Goal: Task Accomplishment & Management: Use online tool/utility

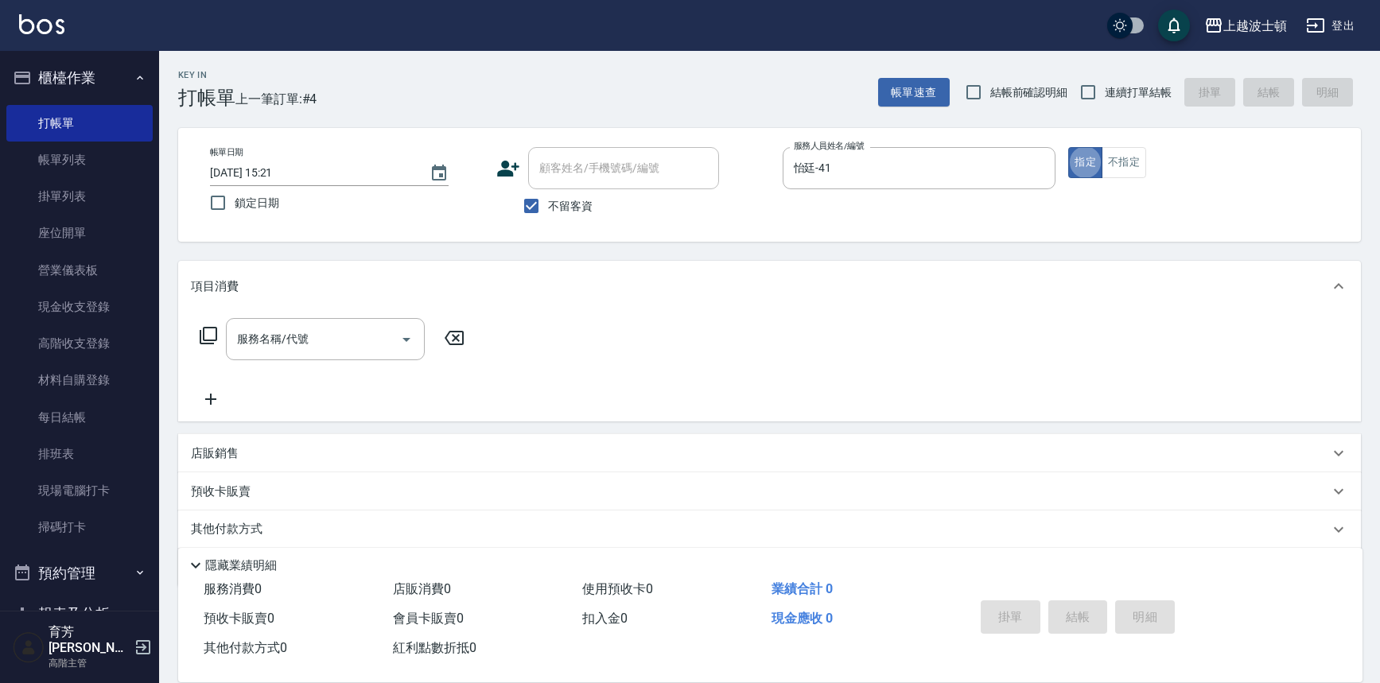
type button "true"
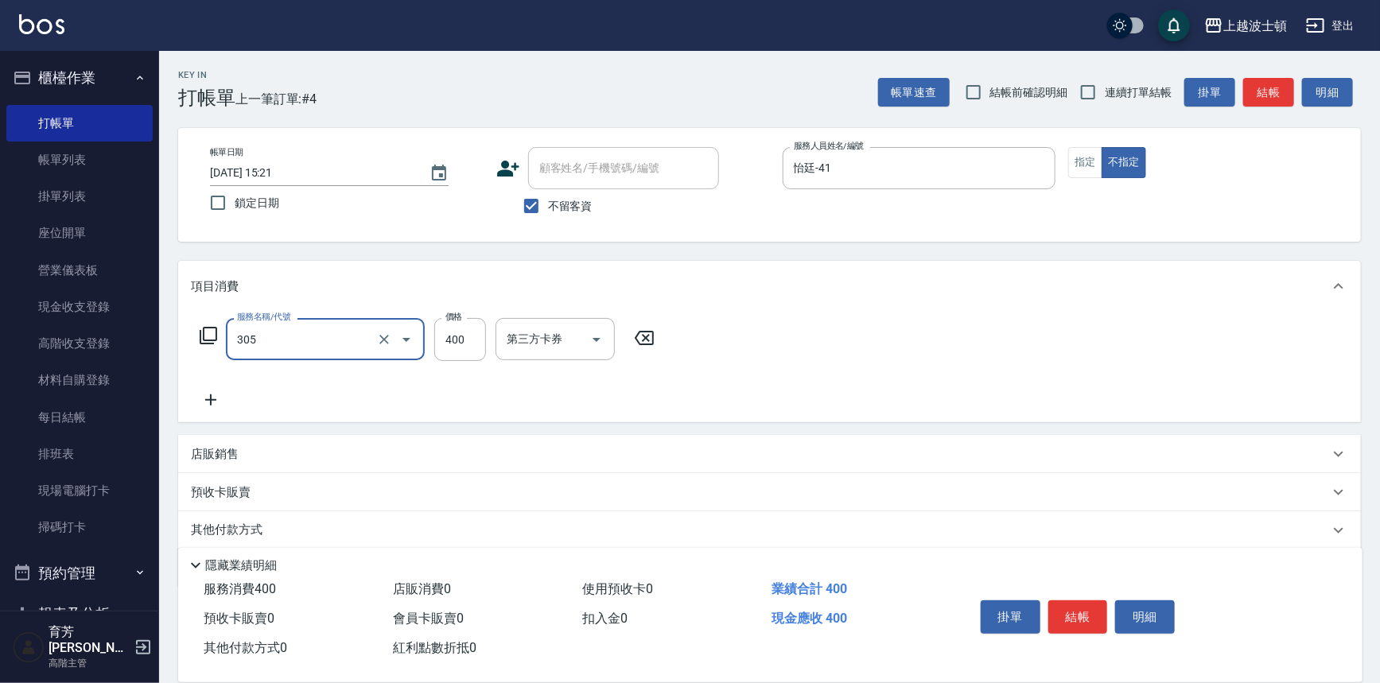
type input "剪髮(305)"
type input "300"
click at [1066, 613] on button "結帳" at bounding box center [1079, 617] width 60 height 33
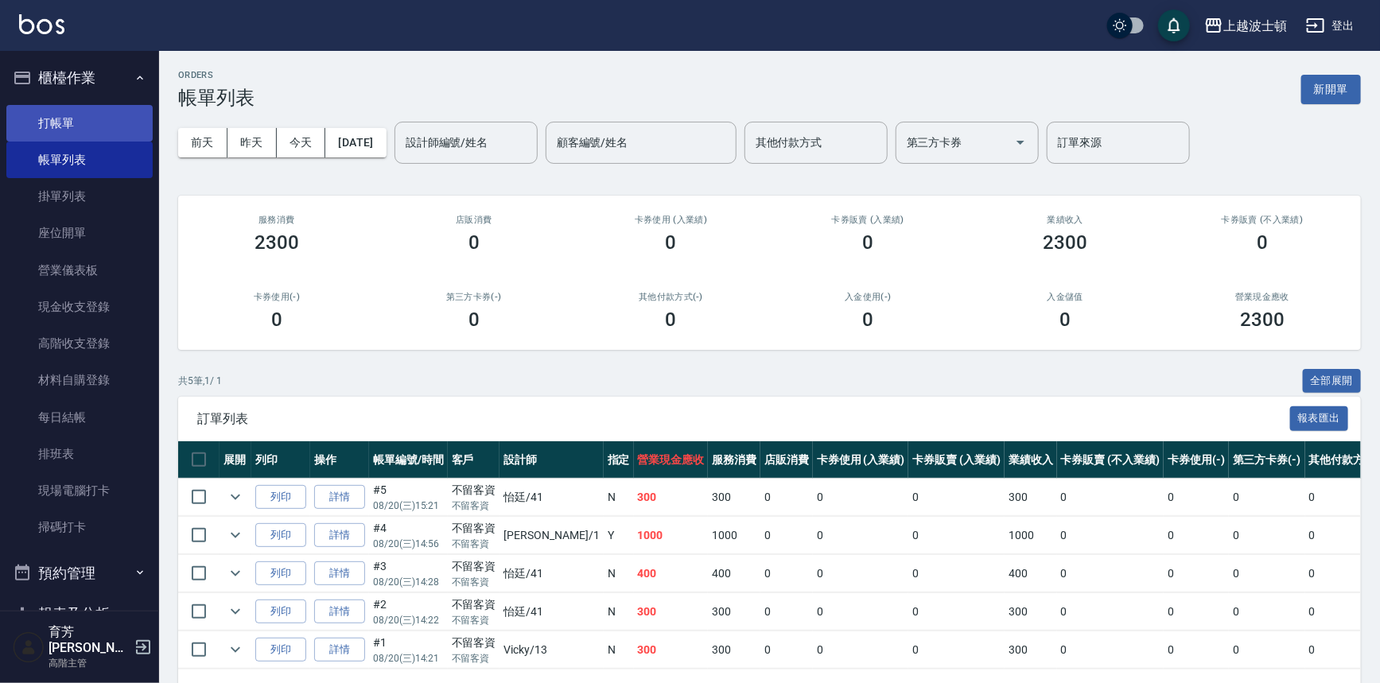
click at [97, 118] on link "打帳單" at bounding box center [79, 123] width 146 height 37
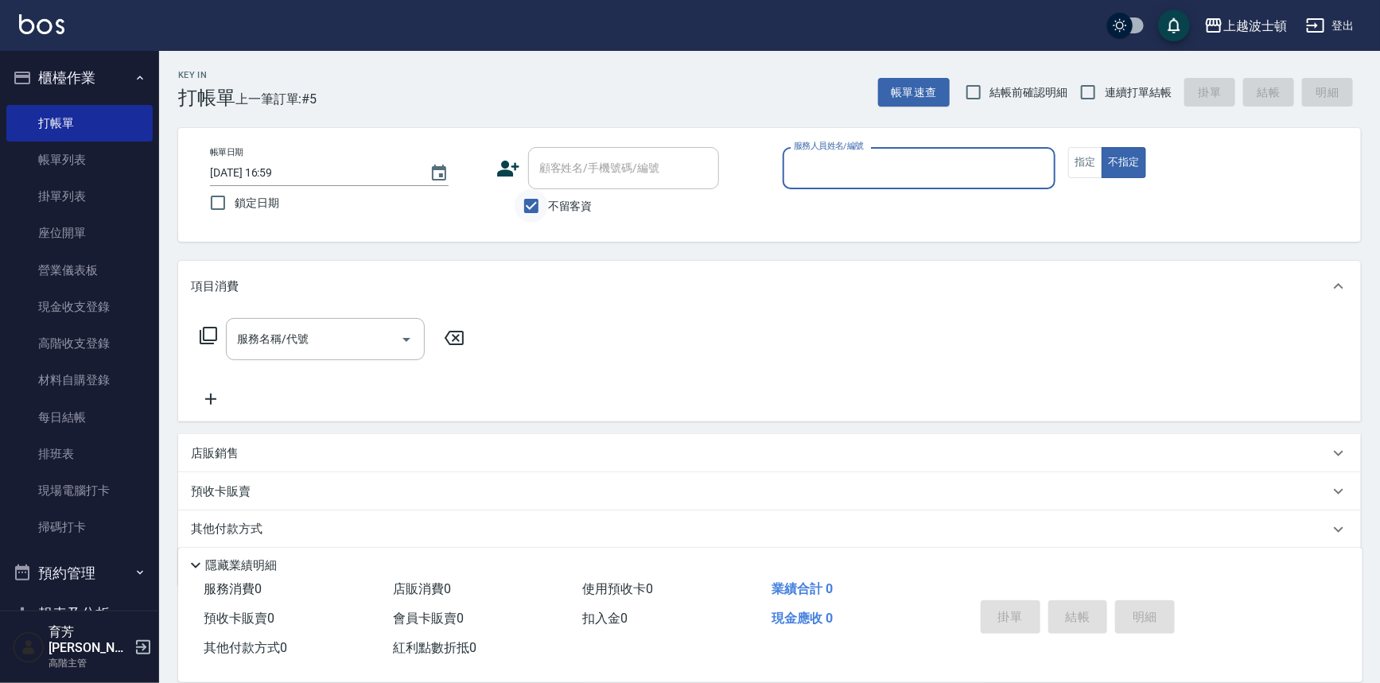
click at [538, 204] on input "不留客資" at bounding box center [531, 205] width 33 height 33
checkbox input "false"
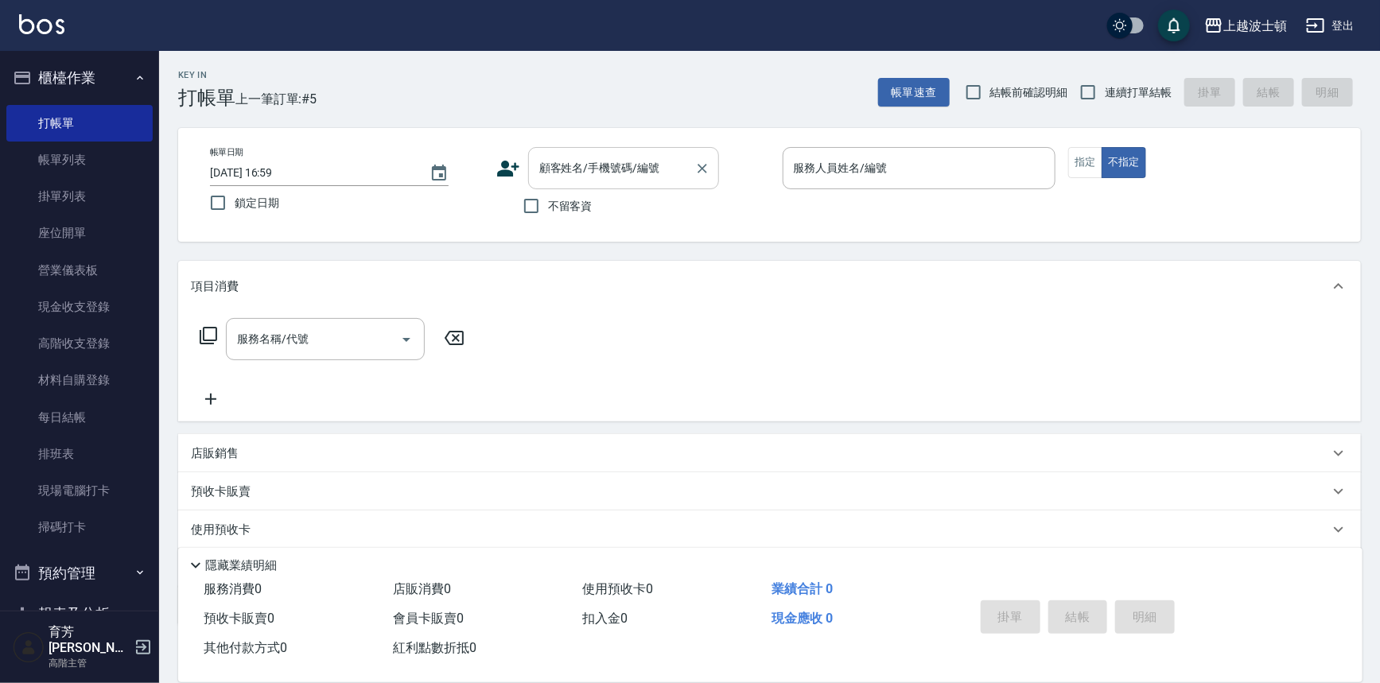
click at [556, 169] on input "顧客姓名/手機號碼/編號" at bounding box center [611, 168] width 153 height 28
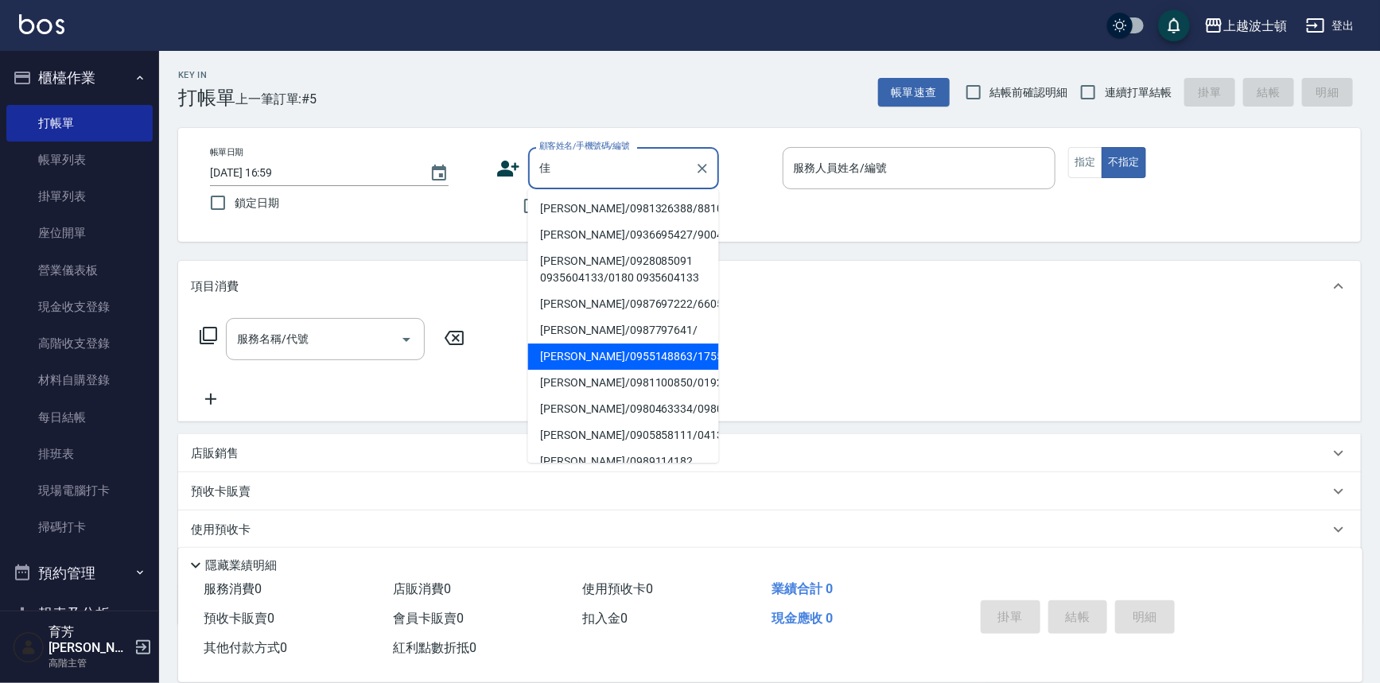
click at [603, 352] on li "[PERSON_NAME]/0955148863/1755" at bounding box center [623, 357] width 191 height 26
type input "[PERSON_NAME]/0955148863/1755"
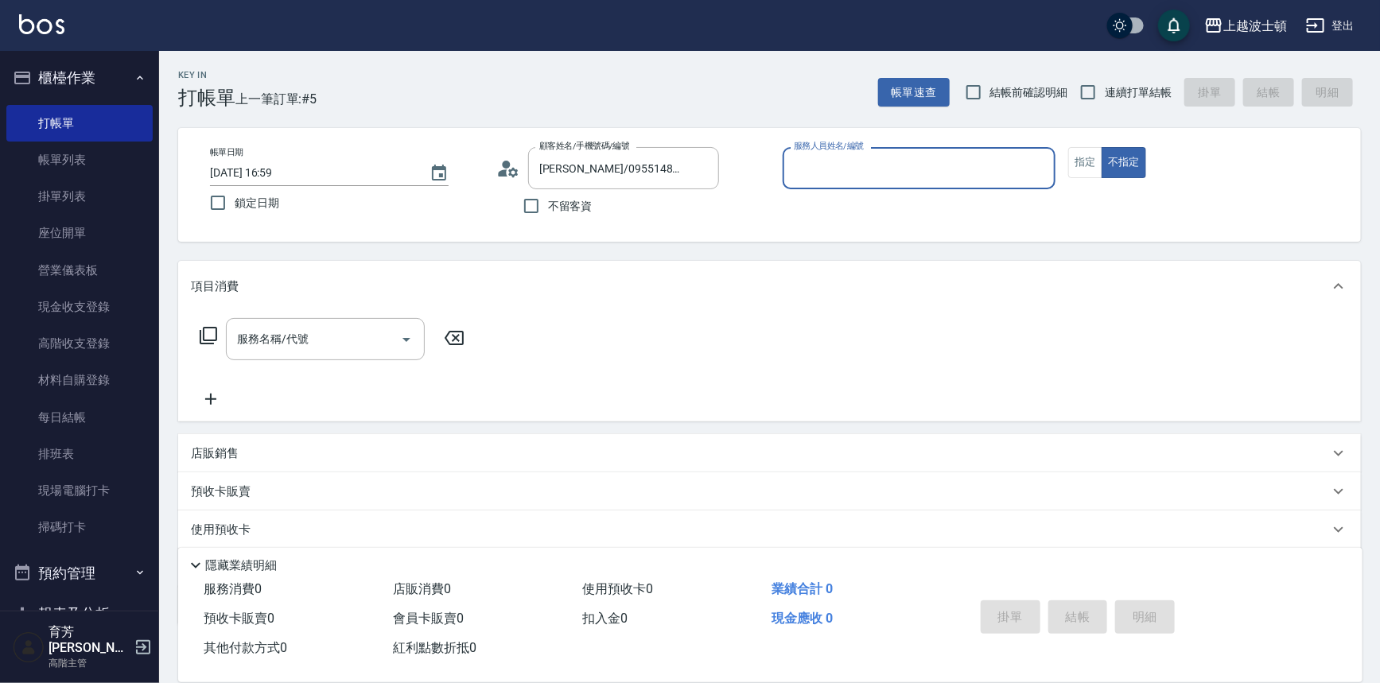
type input "[PERSON_NAME]-1"
click at [1100, 159] on button "指定" at bounding box center [1086, 162] width 34 height 31
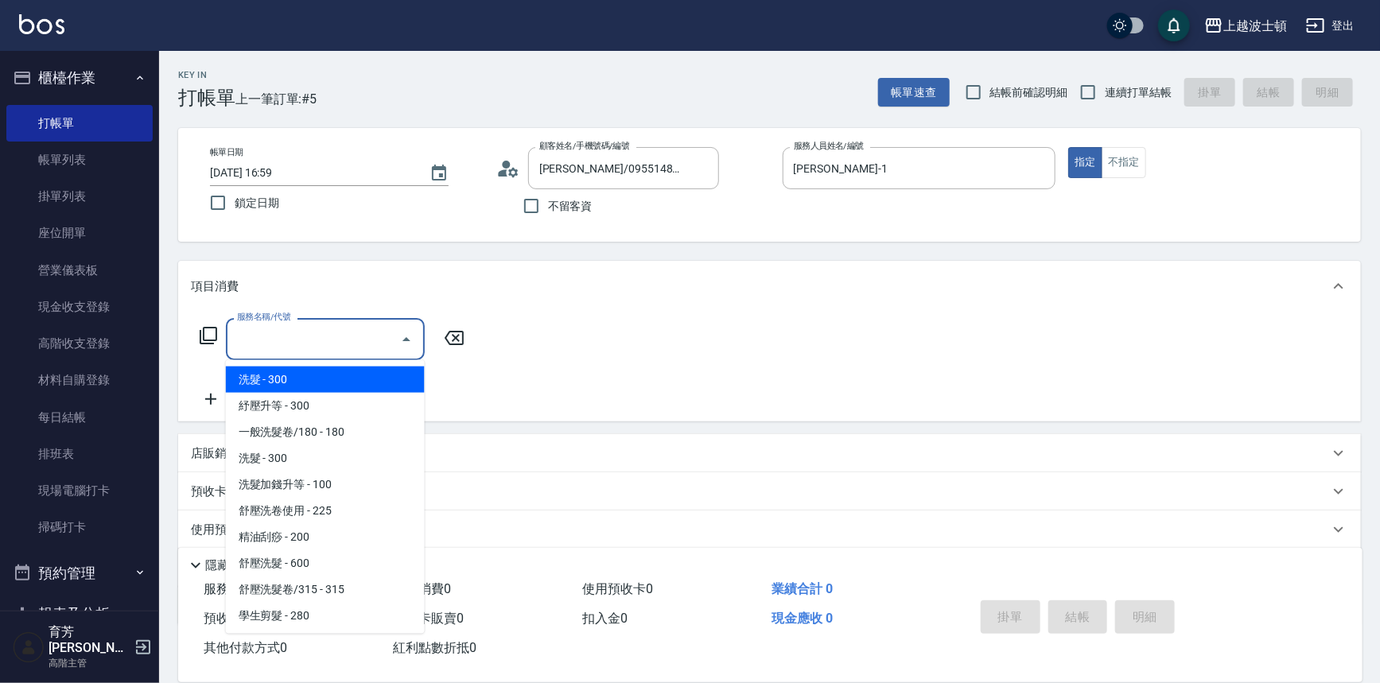
click at [278, 341] on input "服務名稱/代號" at bounding box center [313, 339] width 161 height 28
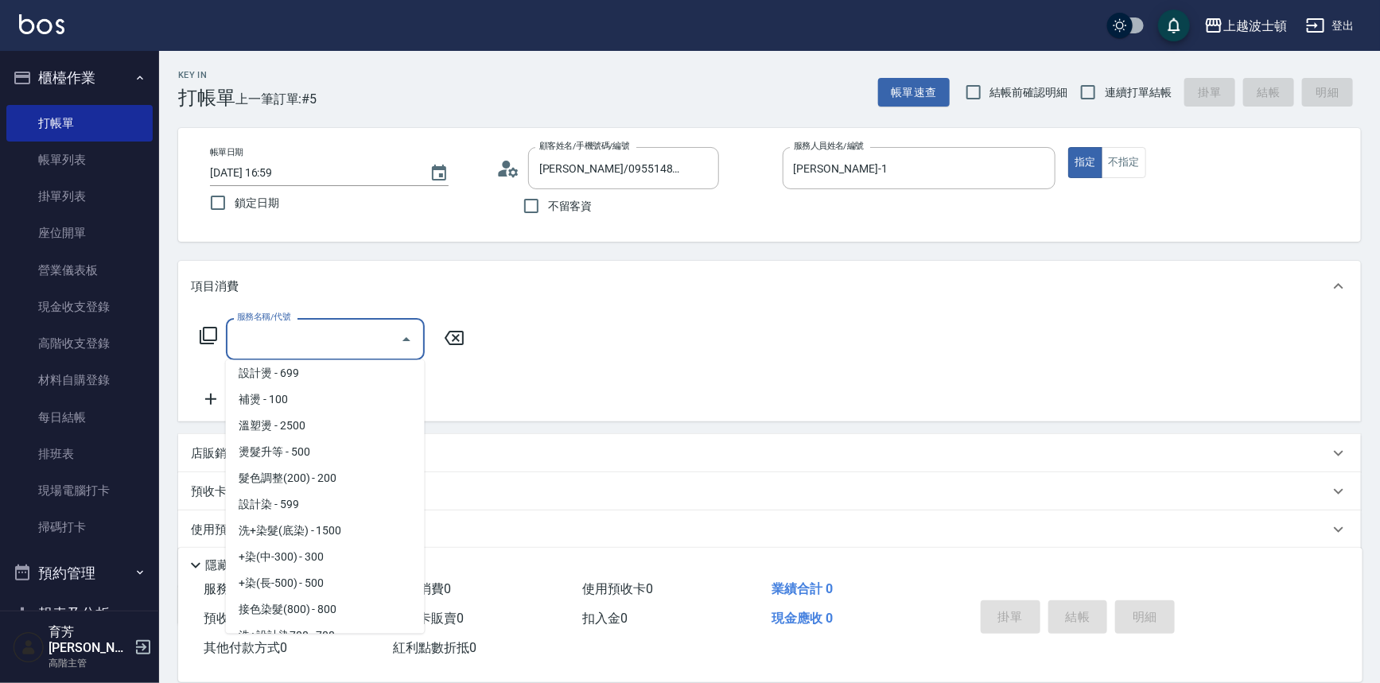
scroll to position [581, 0]
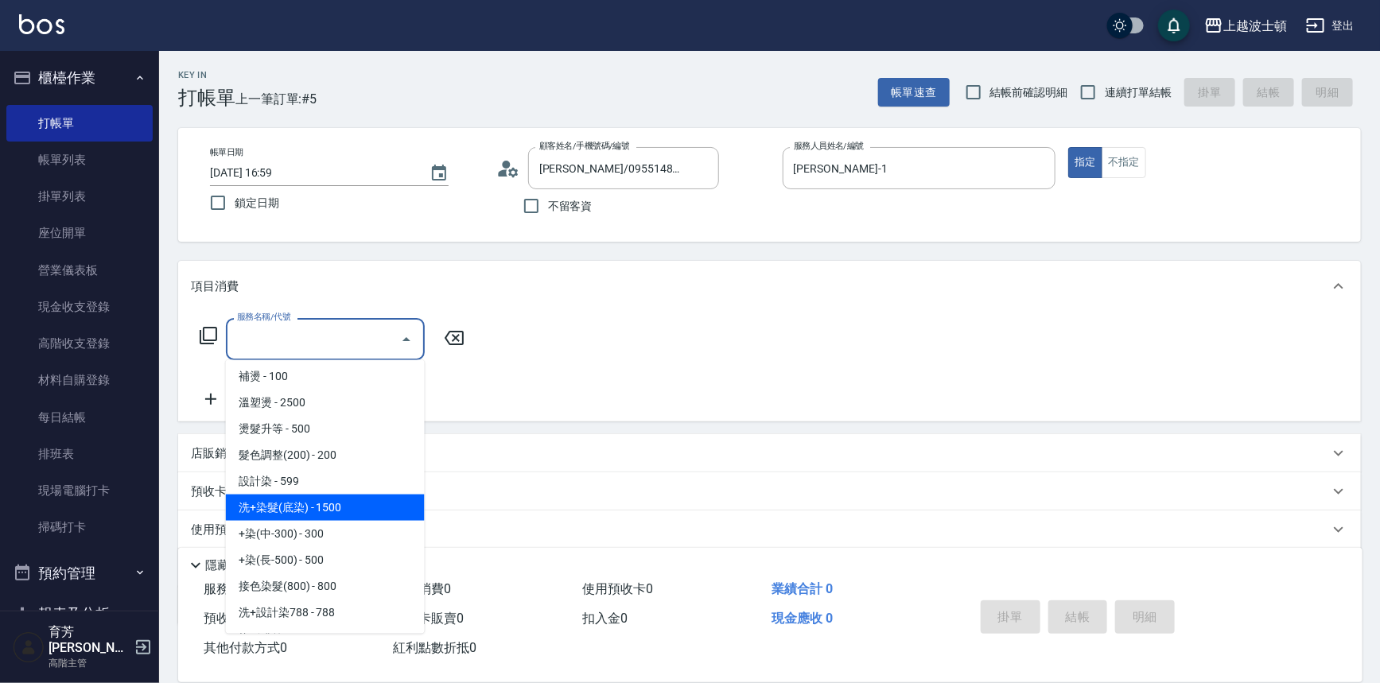
click at [356, 500] on span "洗+染髮(底染) - 1500" at bounding box center [325, 508] width 199 height 26
type input "洗+染髮(底染)(503)"
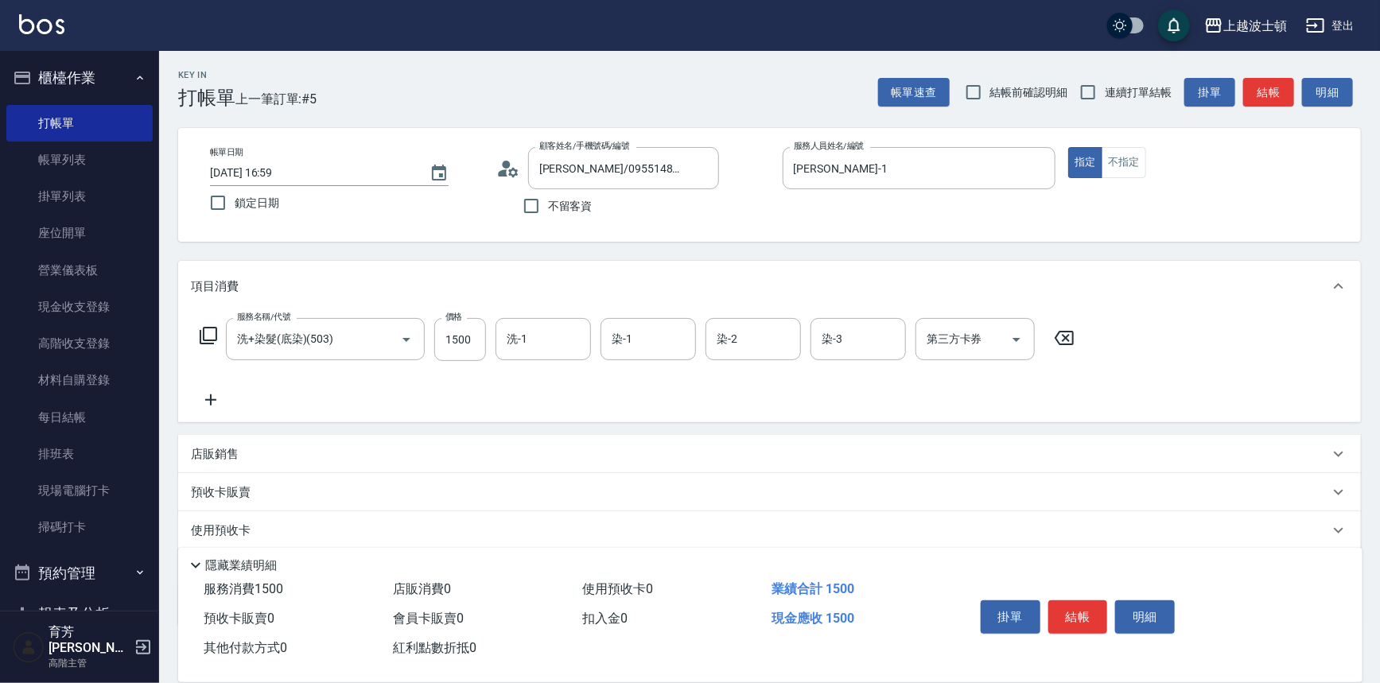
click at [215, 400] on icon at bounding box center [210, 400] width 11 height 11
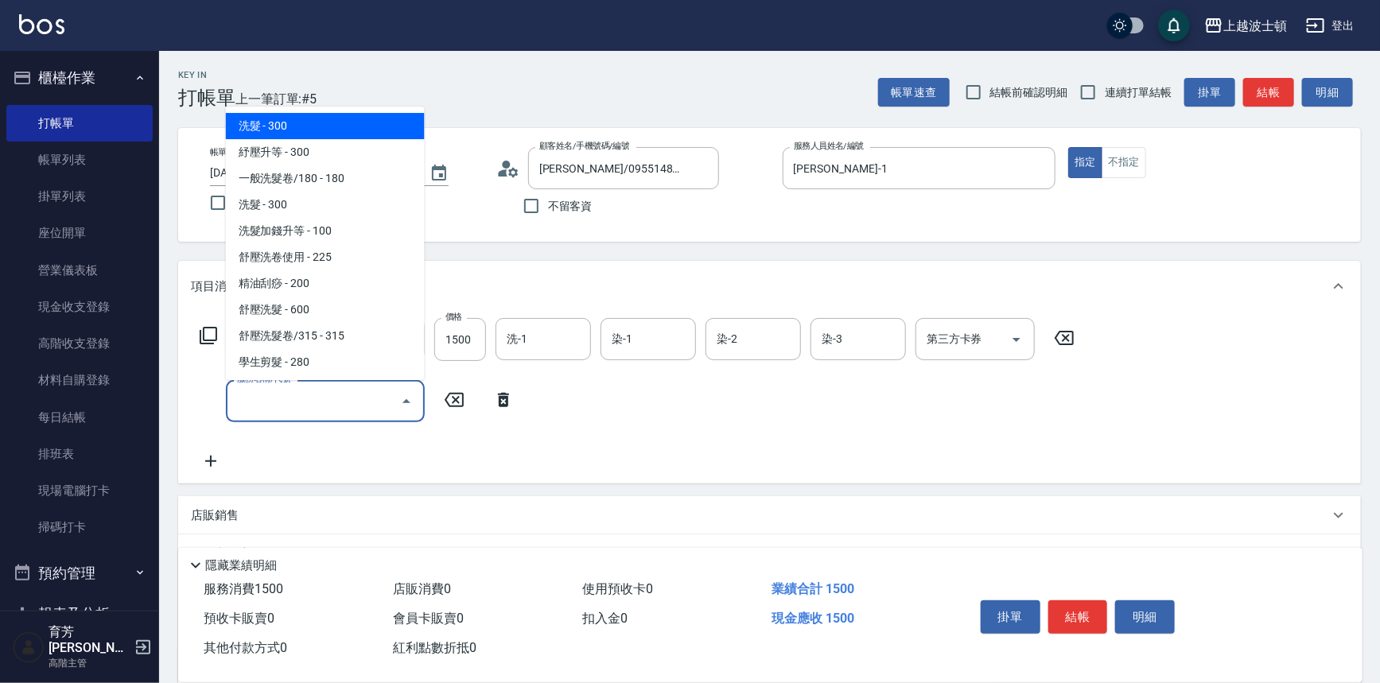
click at [284, 399] on input "服務名稱/代號" at bounding box center [313, 401] width 161 height 28
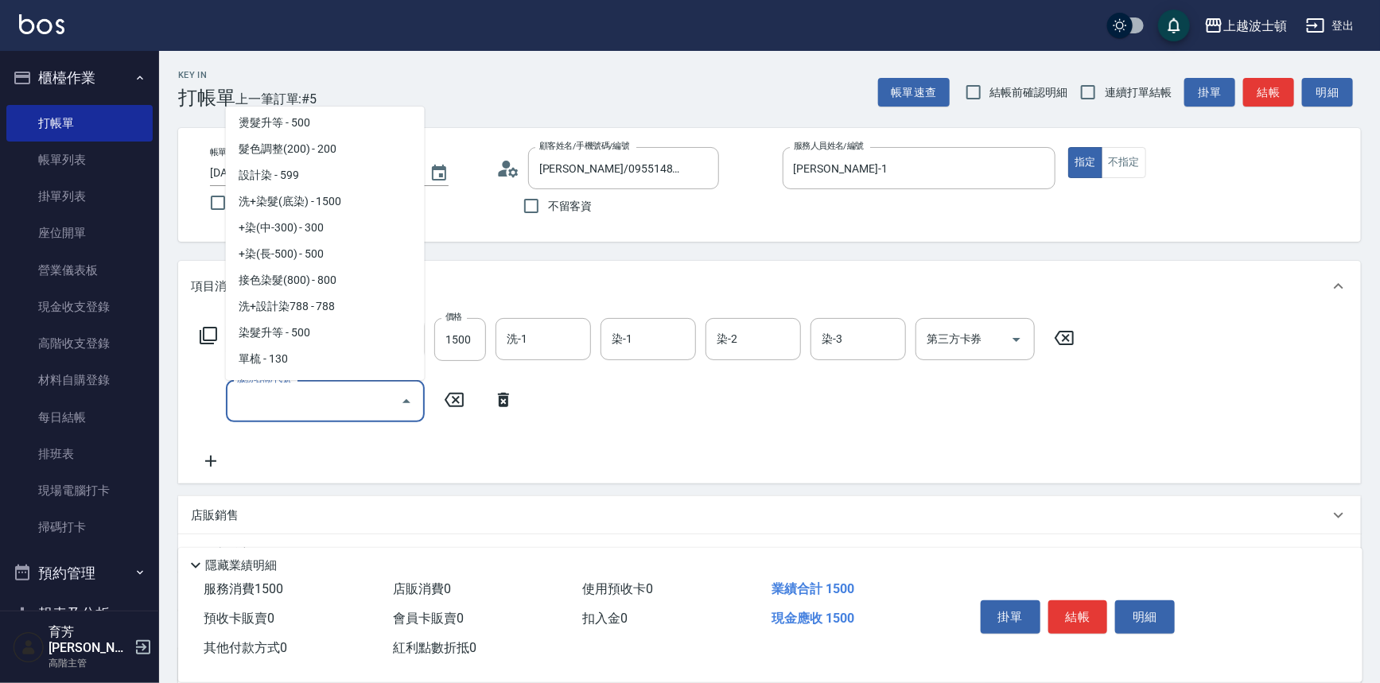
scroll to position [656, 0]
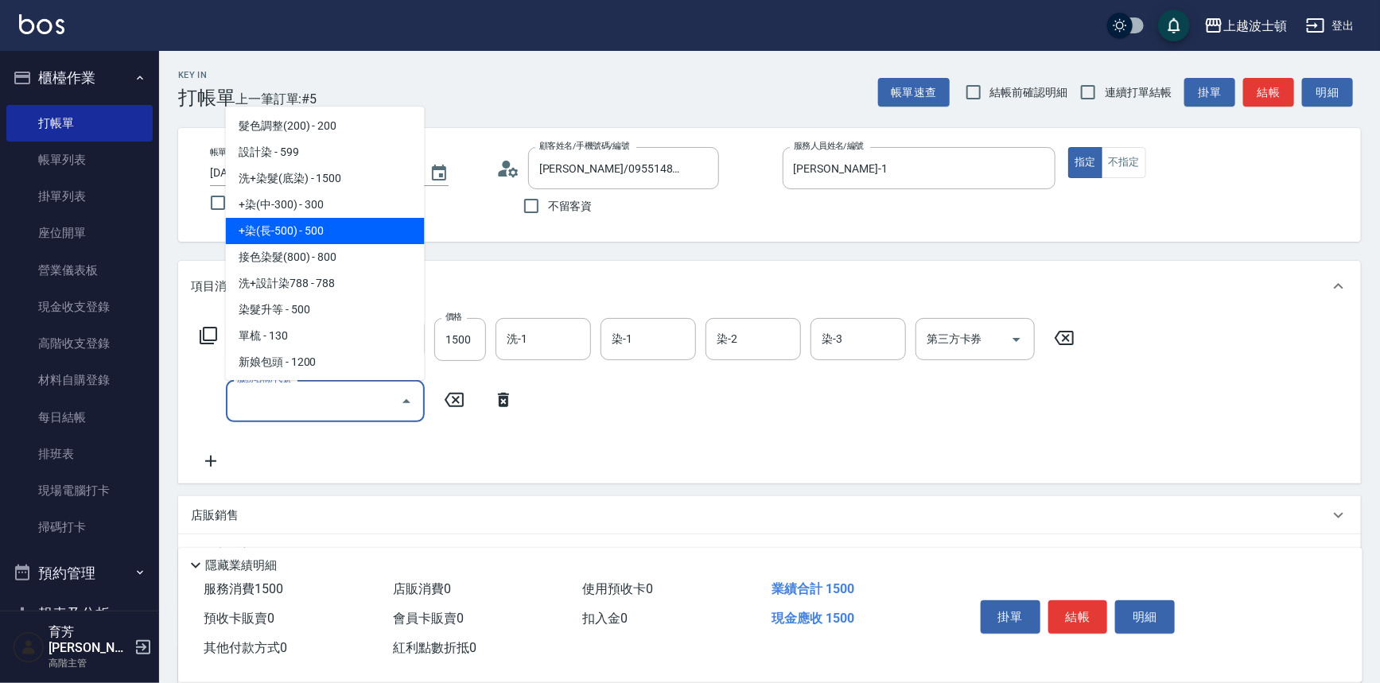
click at [367, 220] on span "+染(長-500) - 500" at bounding box center [325, 231] width 199 height 26
type input "+染(長-500)(505)"
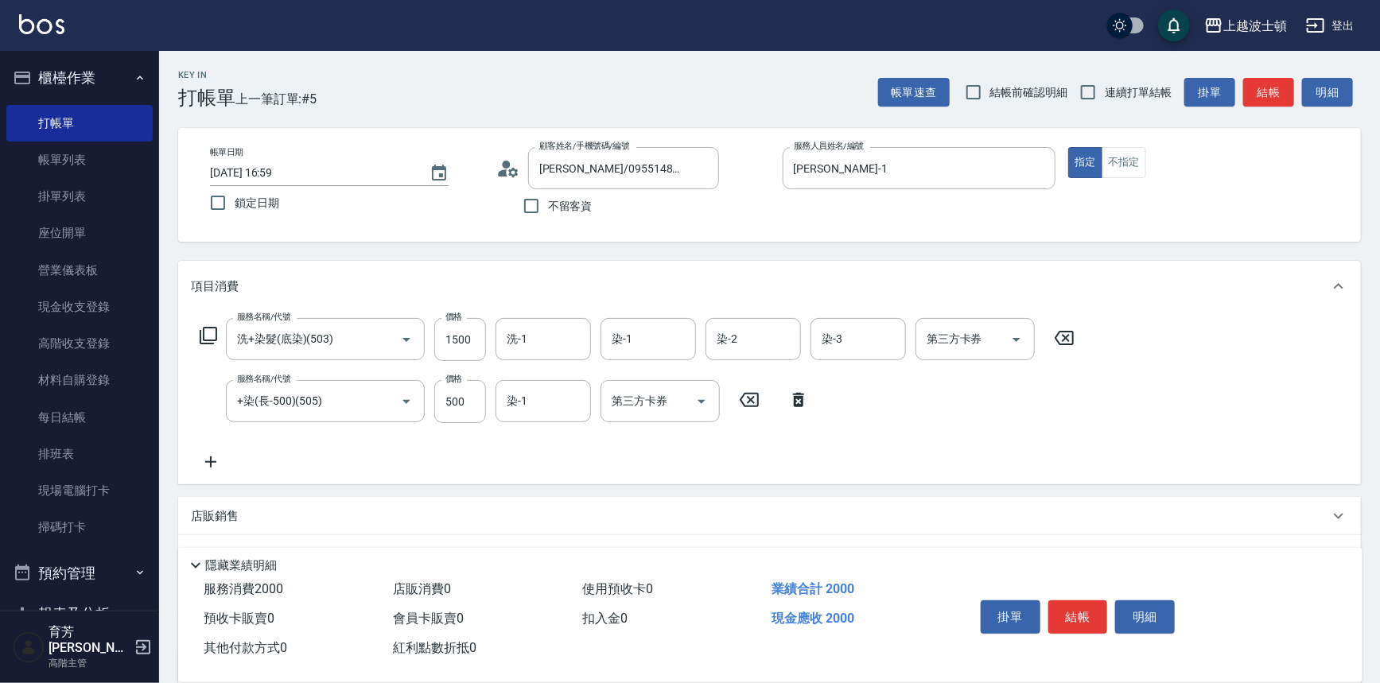
click at [222, 457] on icon at bounding box center [211, 462] width 40 height 19
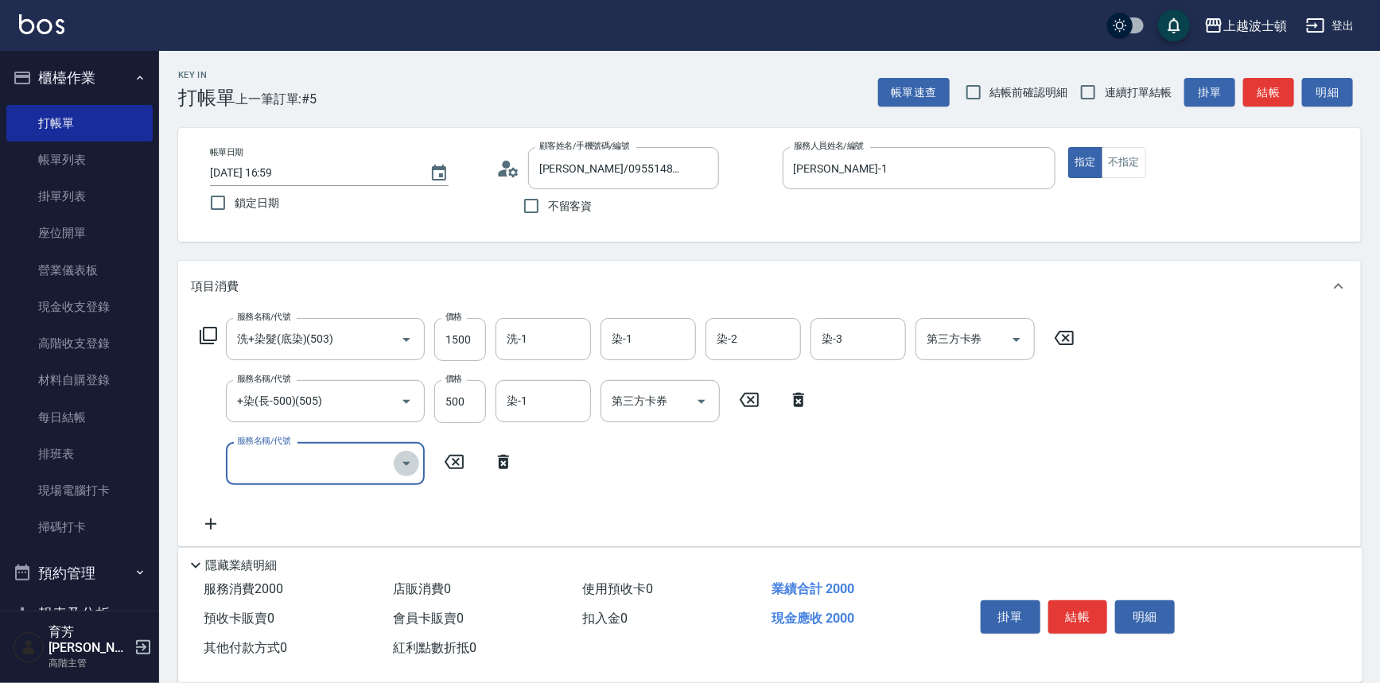
click at [403, 461] on icon "Open" at bounding box center [406, 463] width 19 height 19
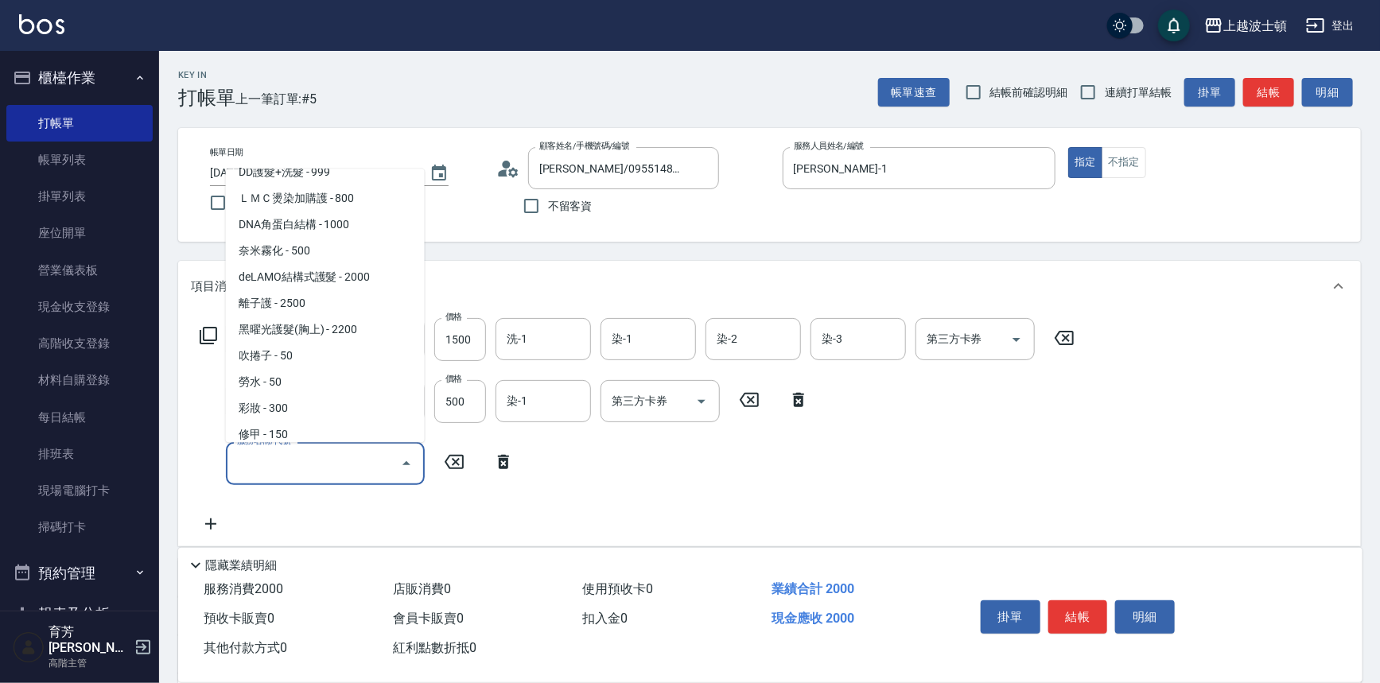
scroll to position [2256, 0]
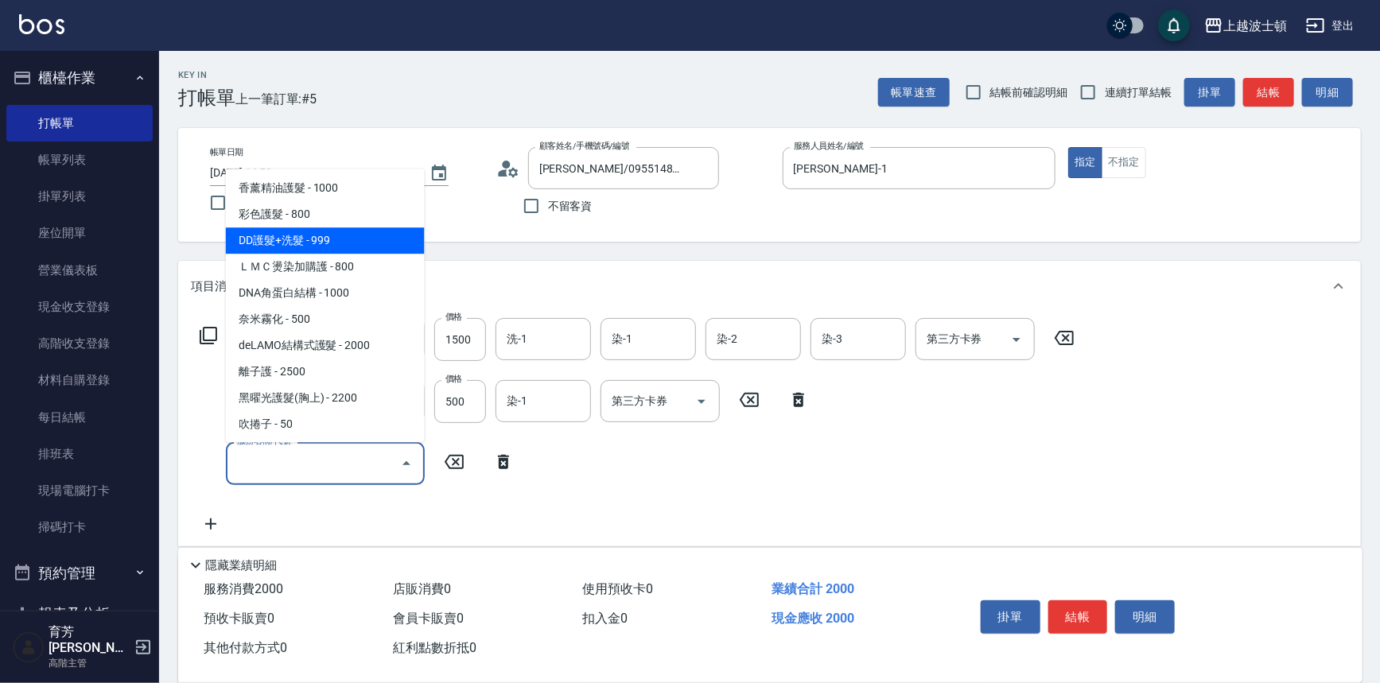
drag, startPoint x: 355, startPoint y: 217, endPoint x: 370, endPoint y: 235, distance: 23.1
click at [356, 228] on span "DD護髮+洗髮 - 999" at bounding box center [325, 241] width 199 height 26
type input "DD護髮+洗髮(768)"
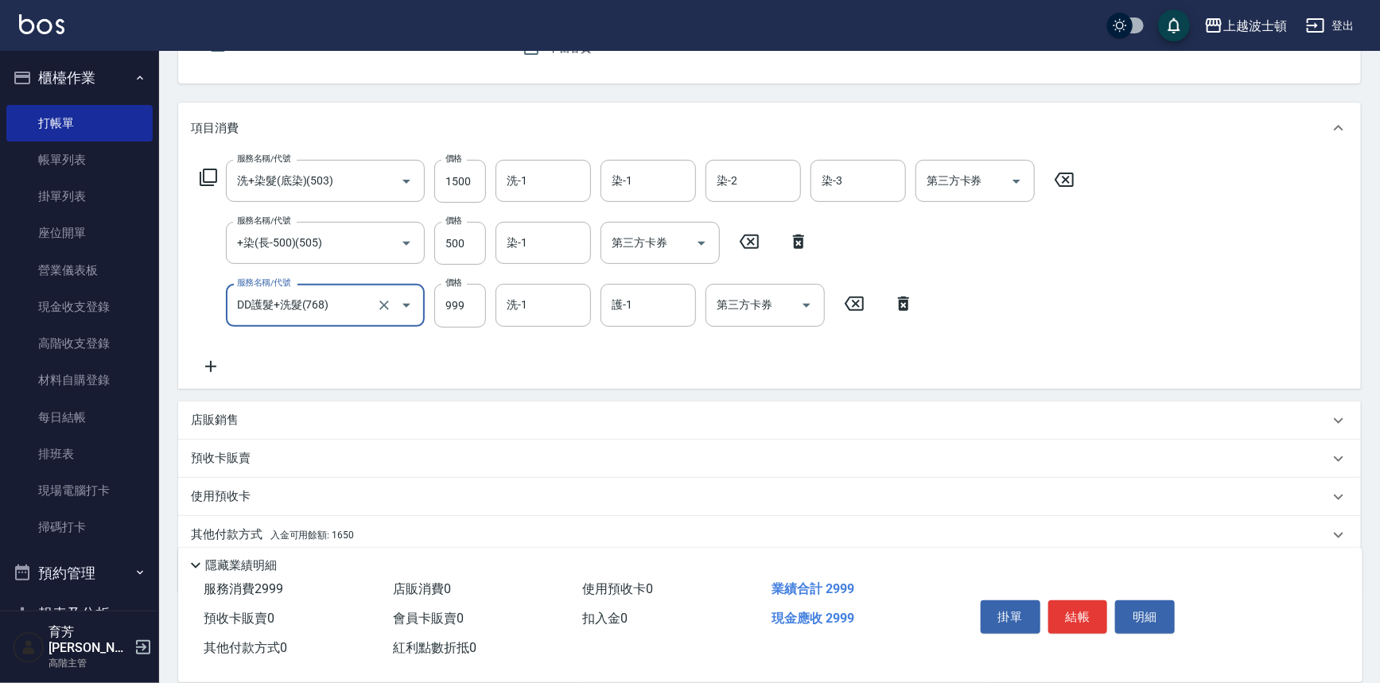
scroll to position [177, 0]
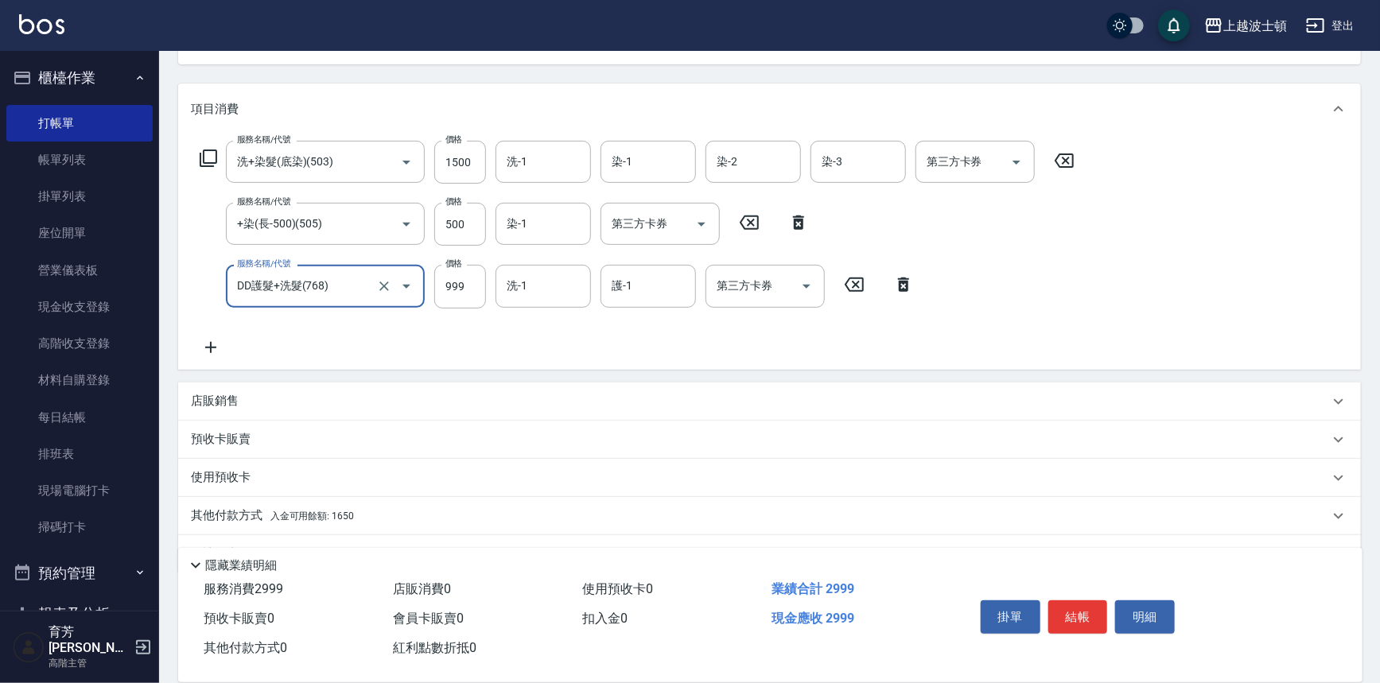
click at [213, 342] on icon at bounding box center [211, 347] width 40 height 19
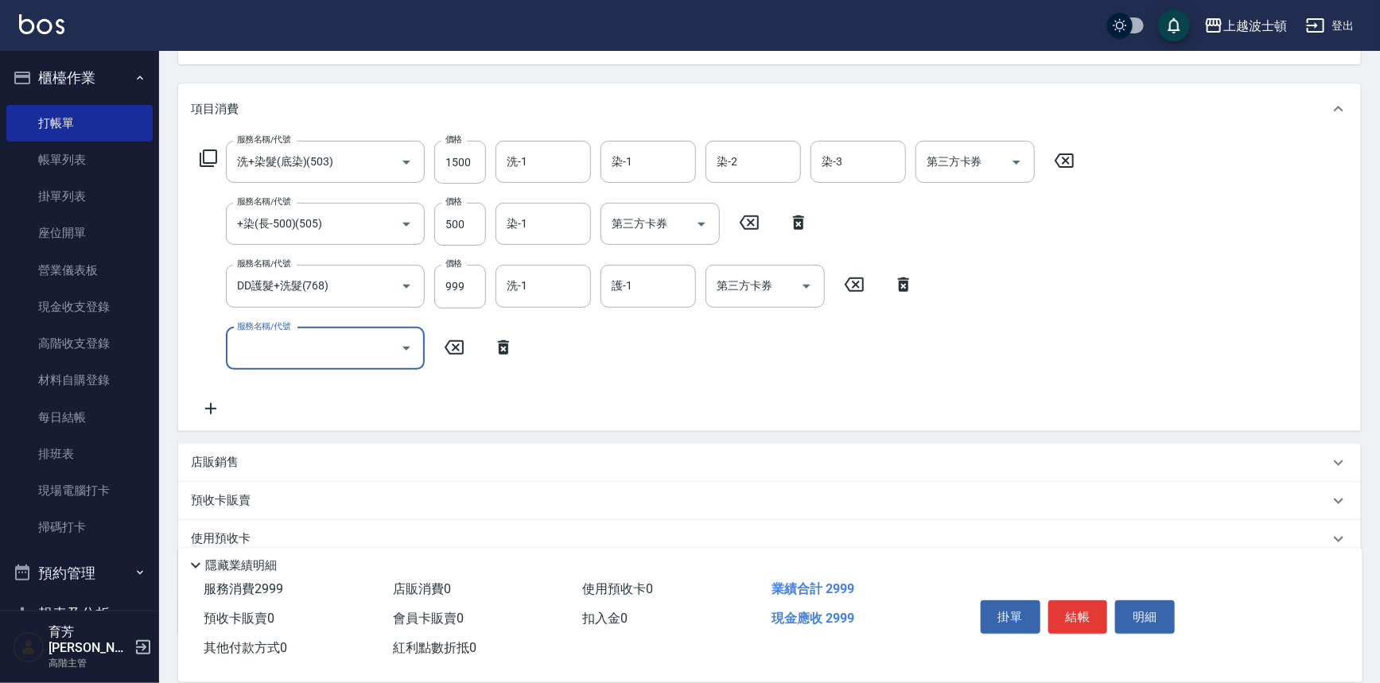
click at [405, 349] on icon "Open" at bounding box center [406, 348] width 19 height 19
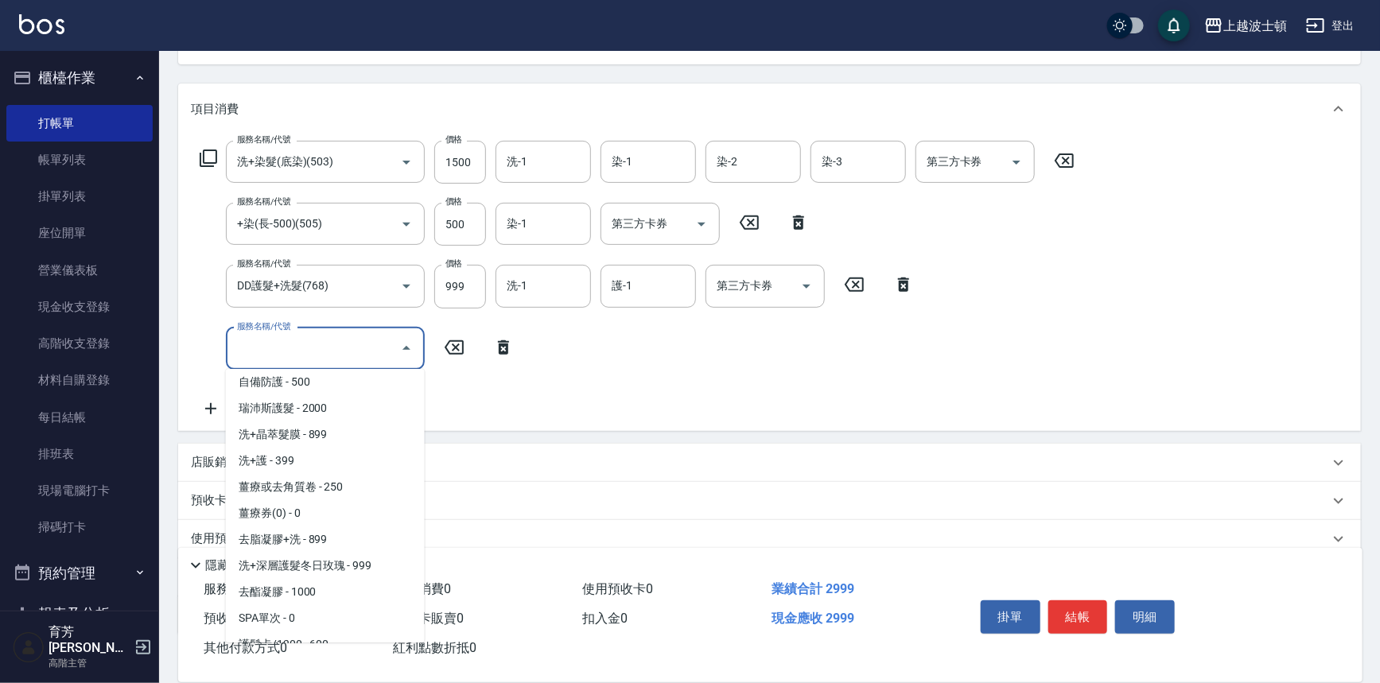
scroll to position [1223, 0]
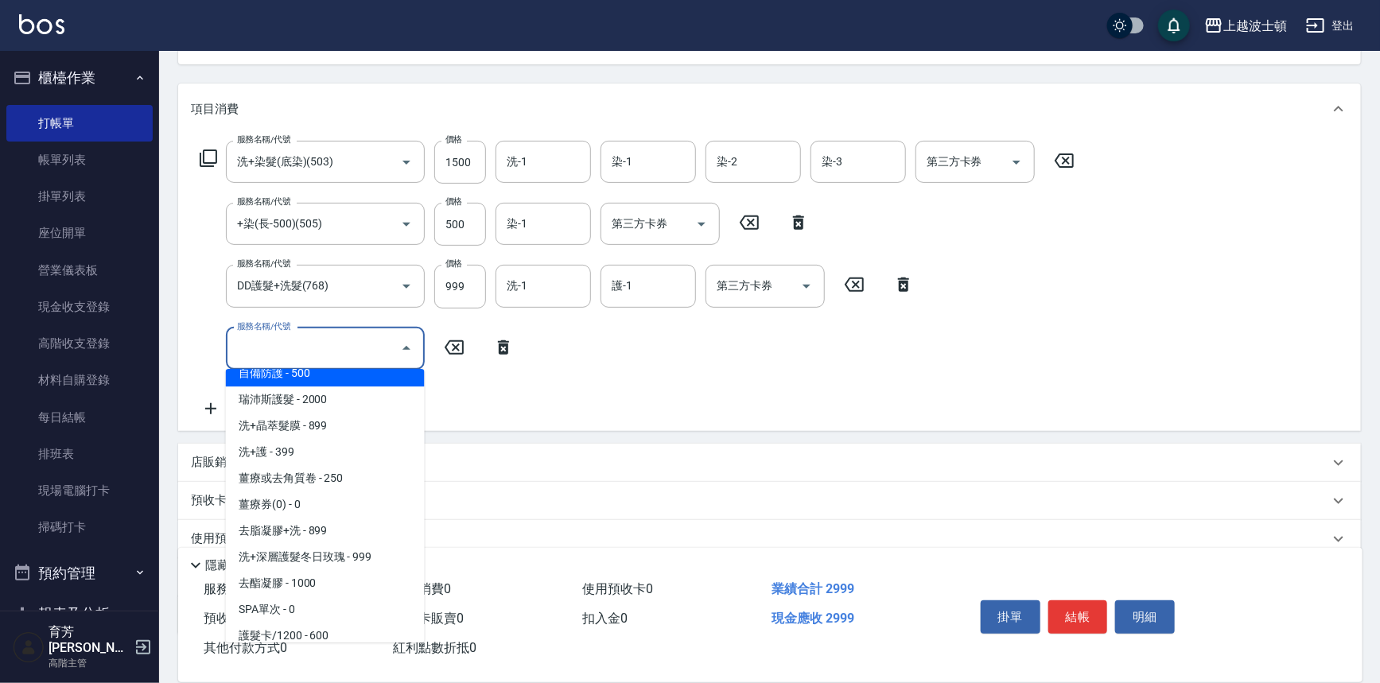
click at [333, 375] on span "自備防護 - 500" at bounding box center [325, 373] width 199 height 26
type input "自備防護(709)"
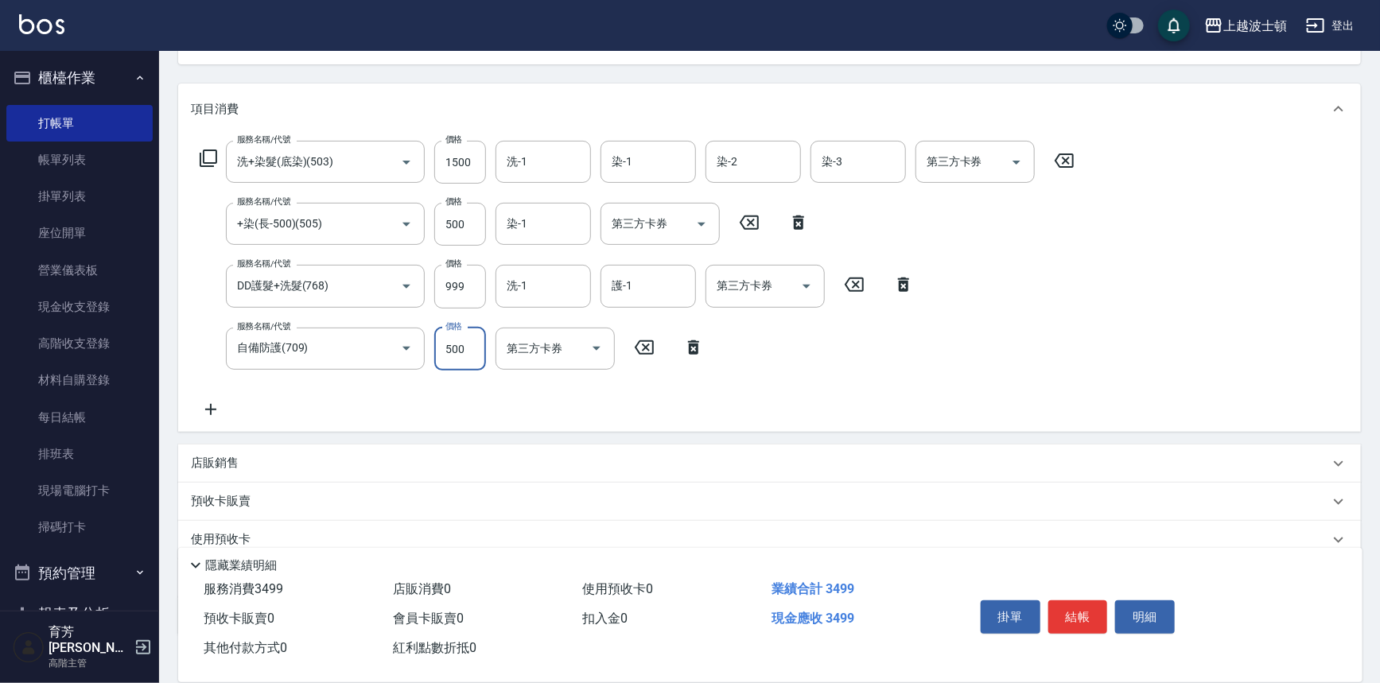
click at [454, 349] on input "500" at bounding box center [460, 349] width 52 height 43
type input "300"
click at [446, 286] on input "999" at bounding box center [460, 286] width 52 height 43
type input "800"
click at [461, 165] on input "1500" at bounding box center [460, 162] width 52 height 43
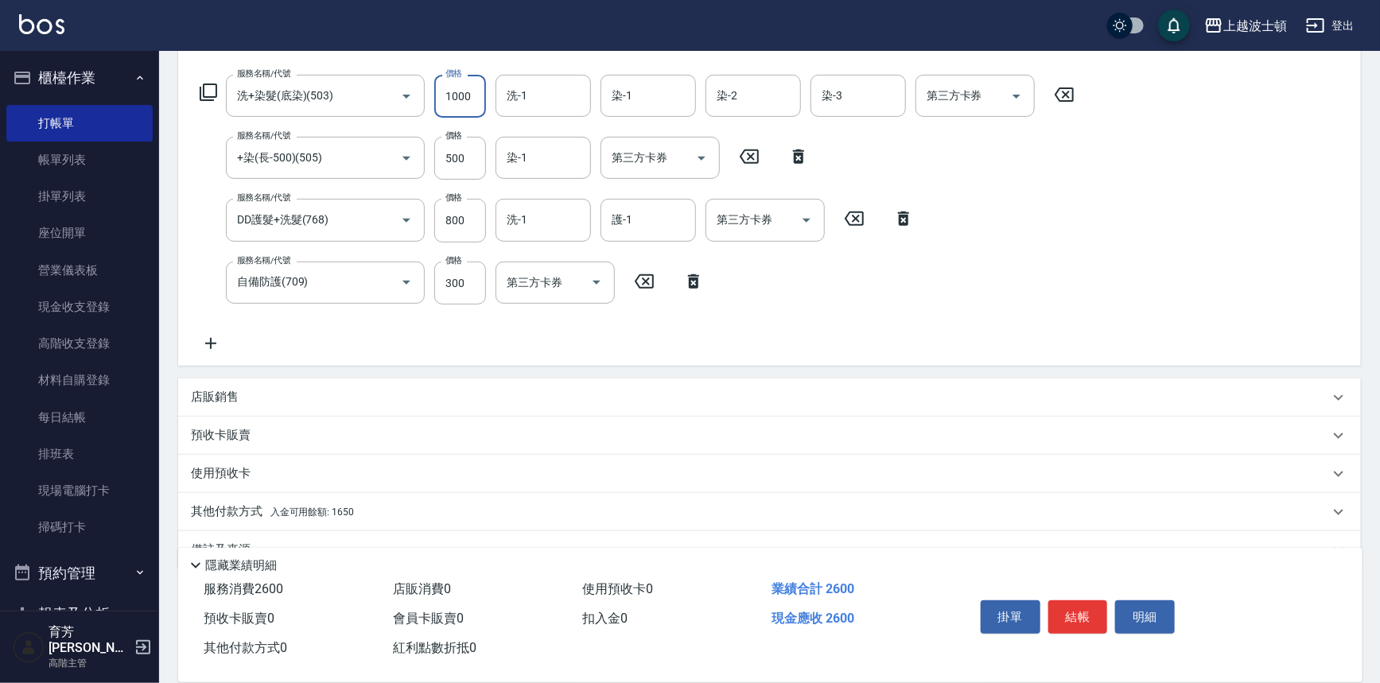
scroll to position [278, 0]
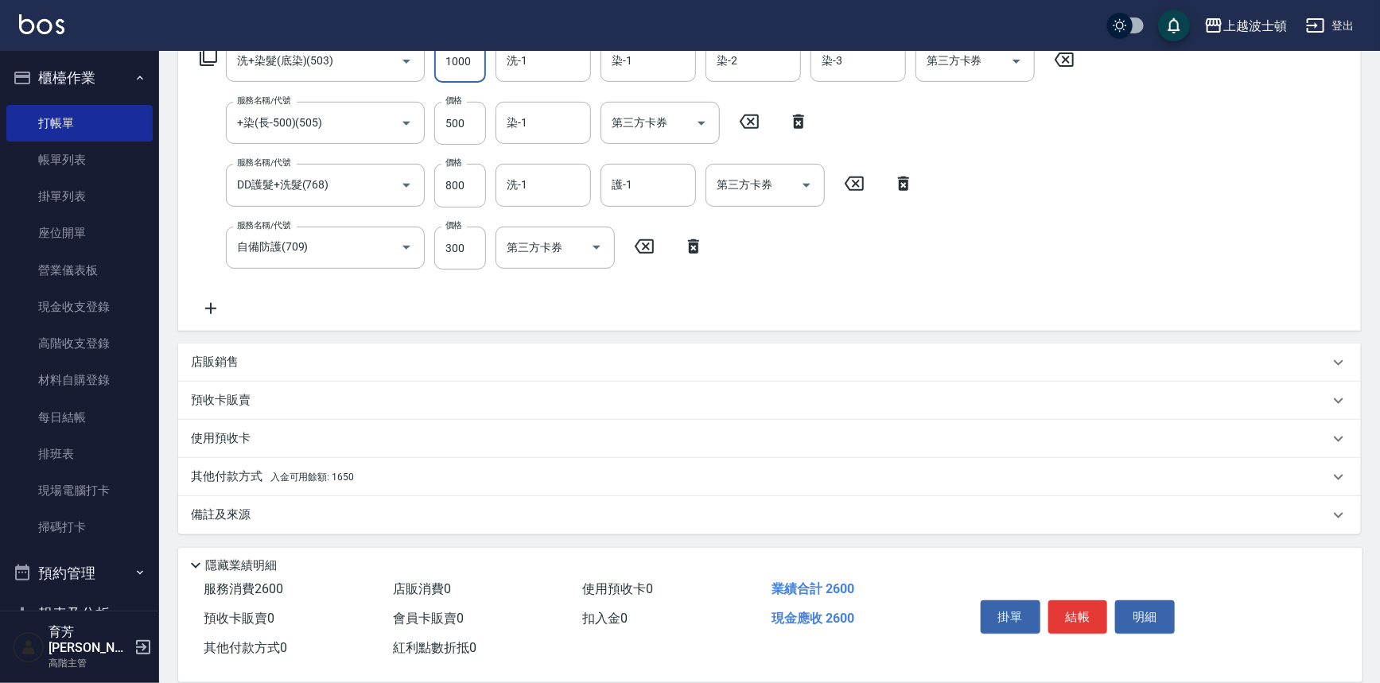
type input "1000"
click at [208, 305] on icon at bounding box center [211, 308] width 40 height 19
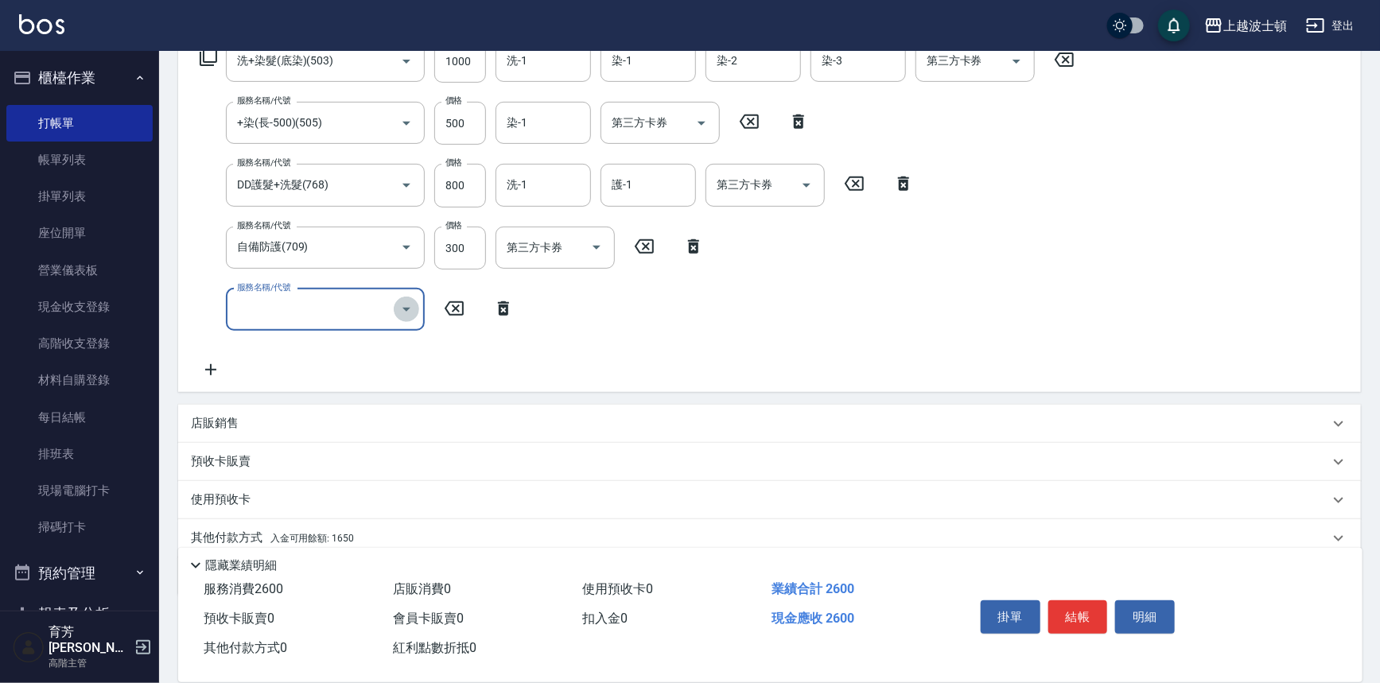
click at [407, 311] on icon "Open" at bounding box center [406, 309] width 19 height 19
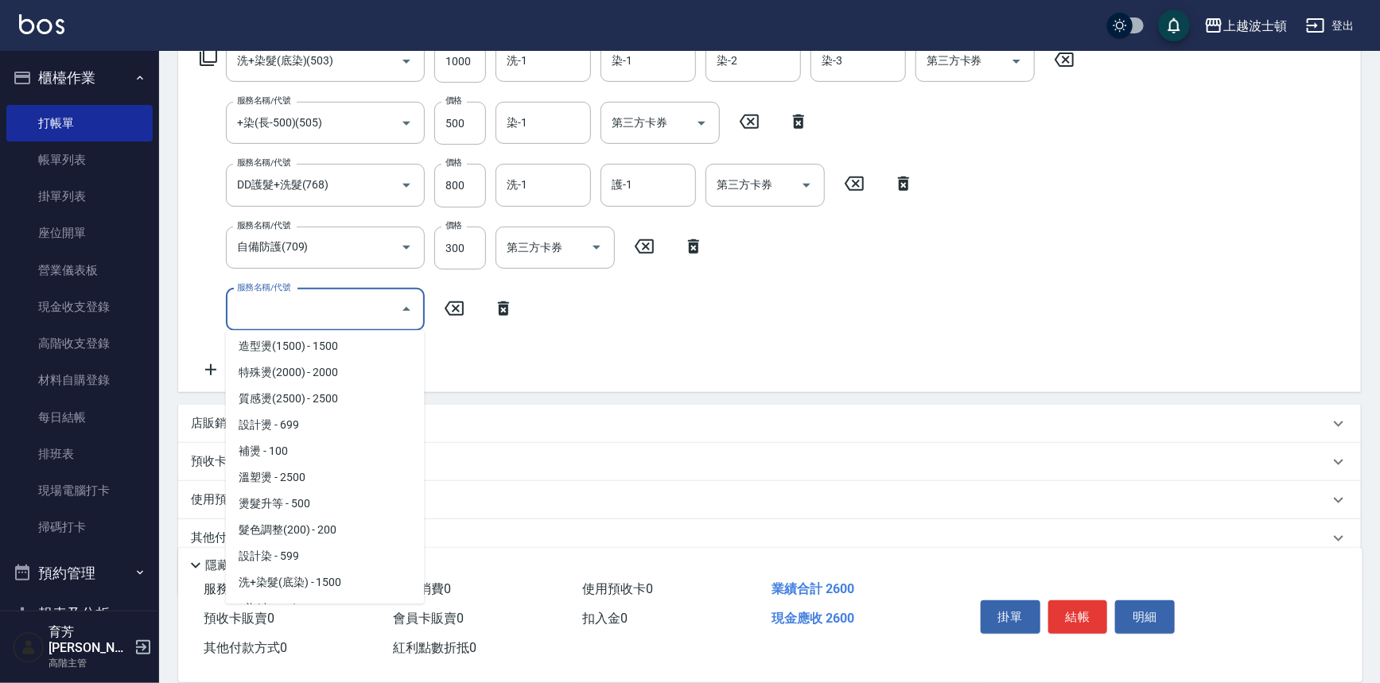
scroll to position [490, 0]
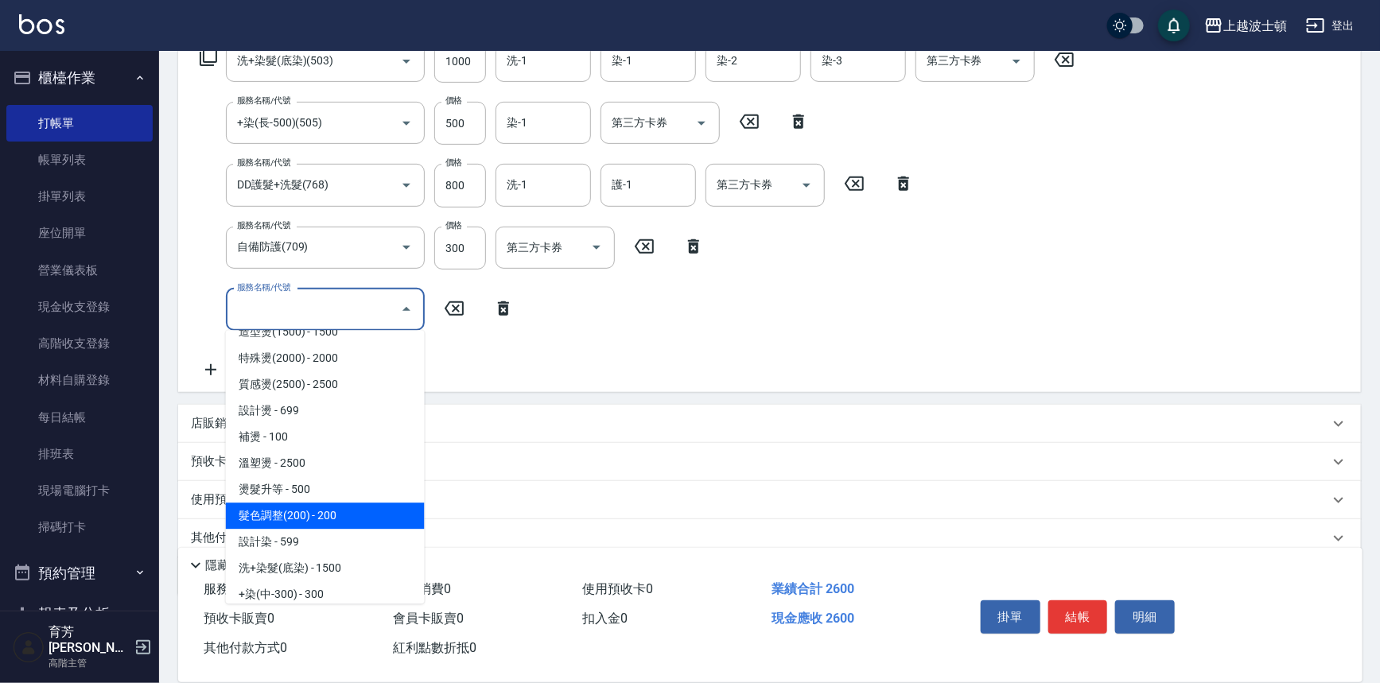
click at [365, 516] on span "髮色調整(200) - 200" at bounding box center [325, 516] width 199 height 26
type input "髮色調整(200)(501)"
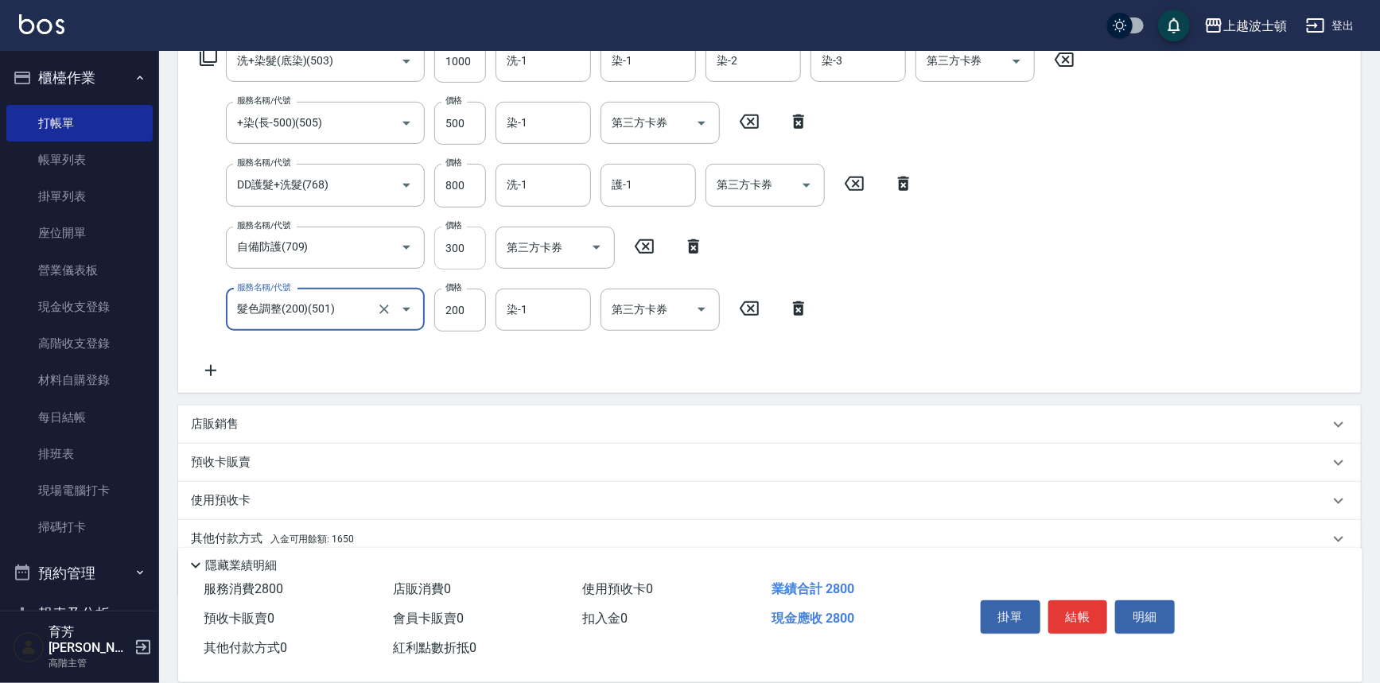
click at [449, 251] on input "300" at bounding box center [460, 248] width 52 height 43
click at [450, 251] on input "300" at bounding box center [460, 248] width 52 height 43
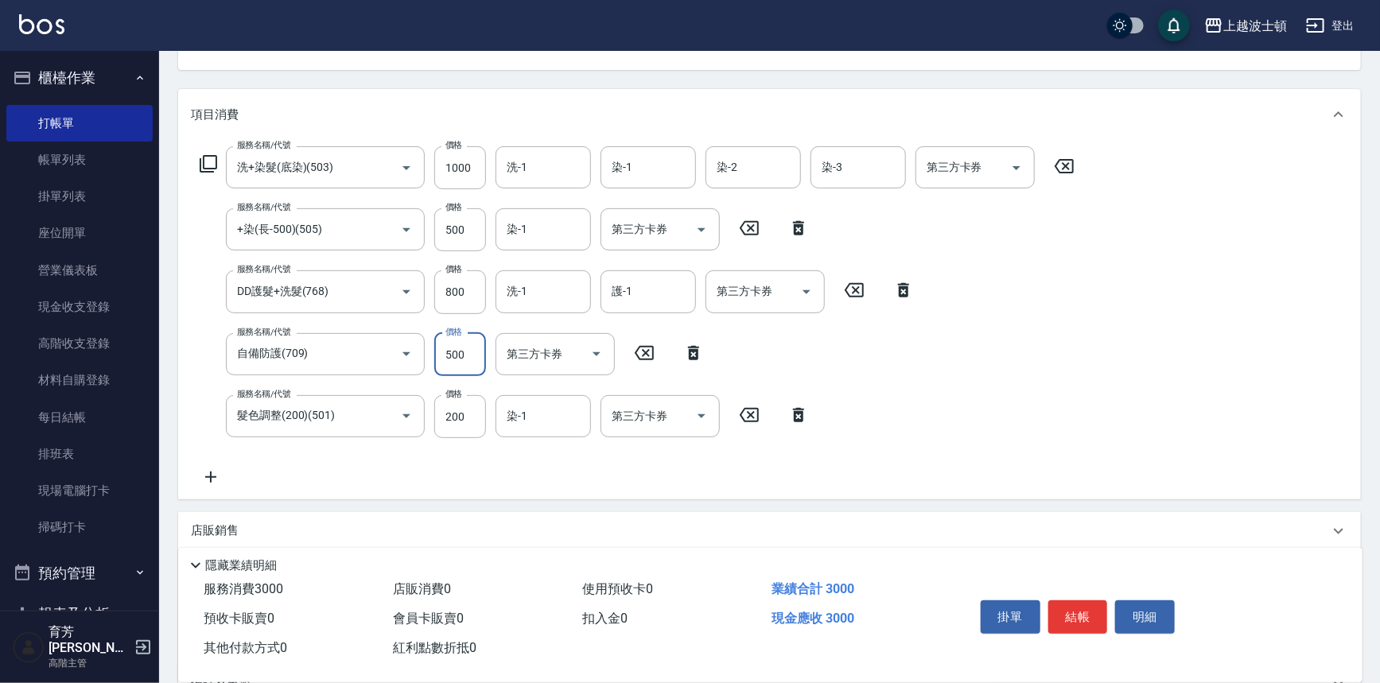
scroll to position [157, 0]
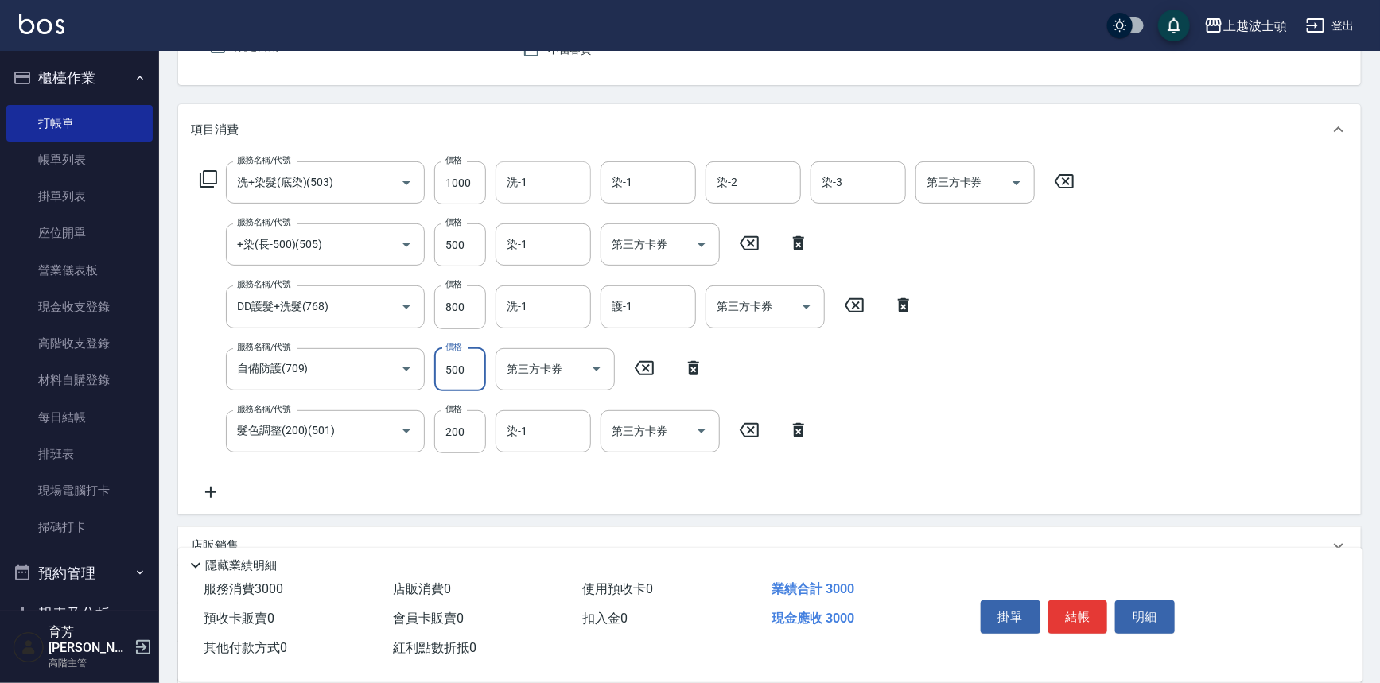
type input "500"
click at [528, 181] on input "洗-1" at bounding box center [543, 183] width 81 height 28
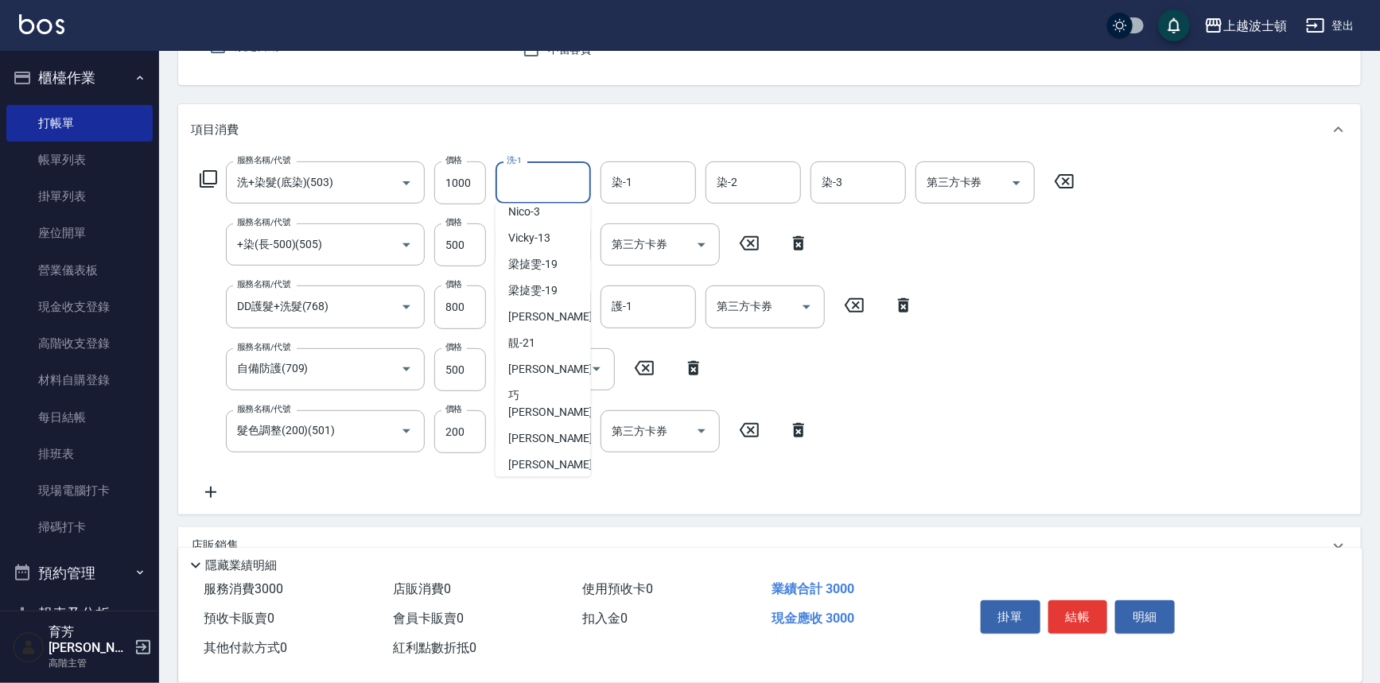
scroll to position [102, 0]
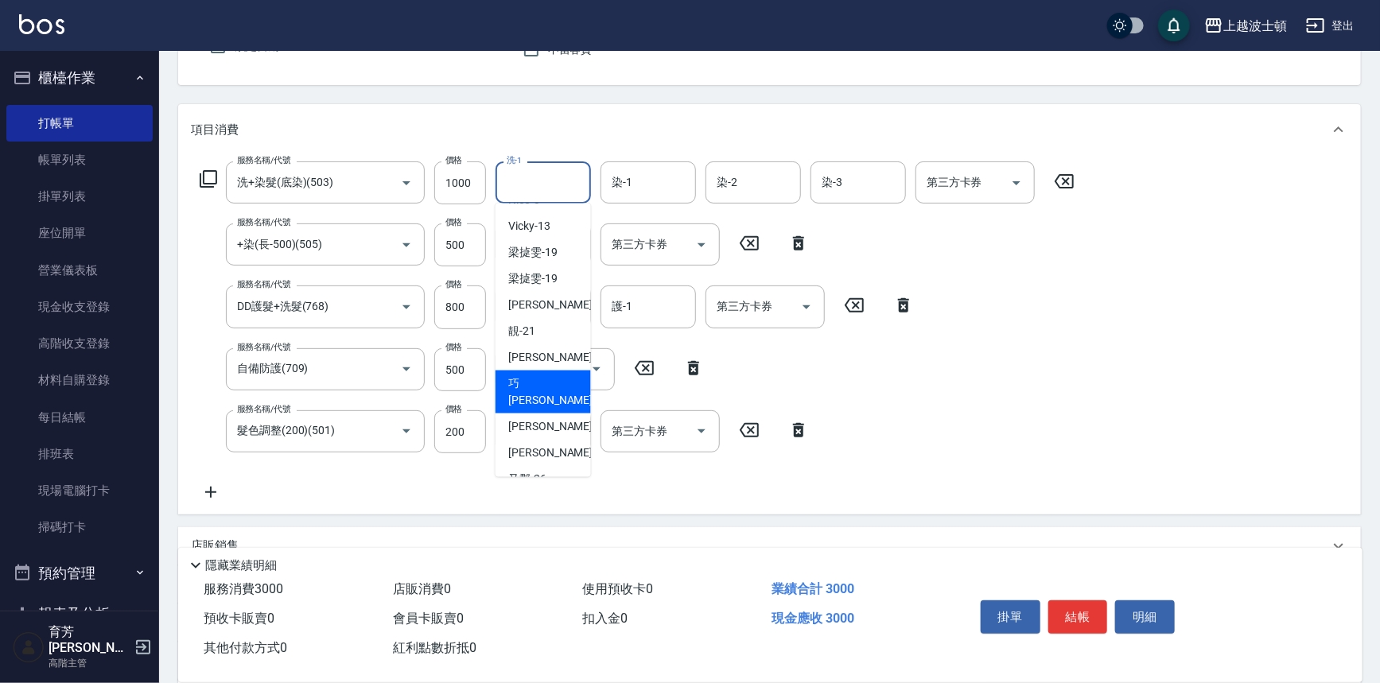
click at [554, 381] on div "巧莉 -23" at bounding box center [543, 392] width 95 height 43
type input "[PERSON_NAME]-23"
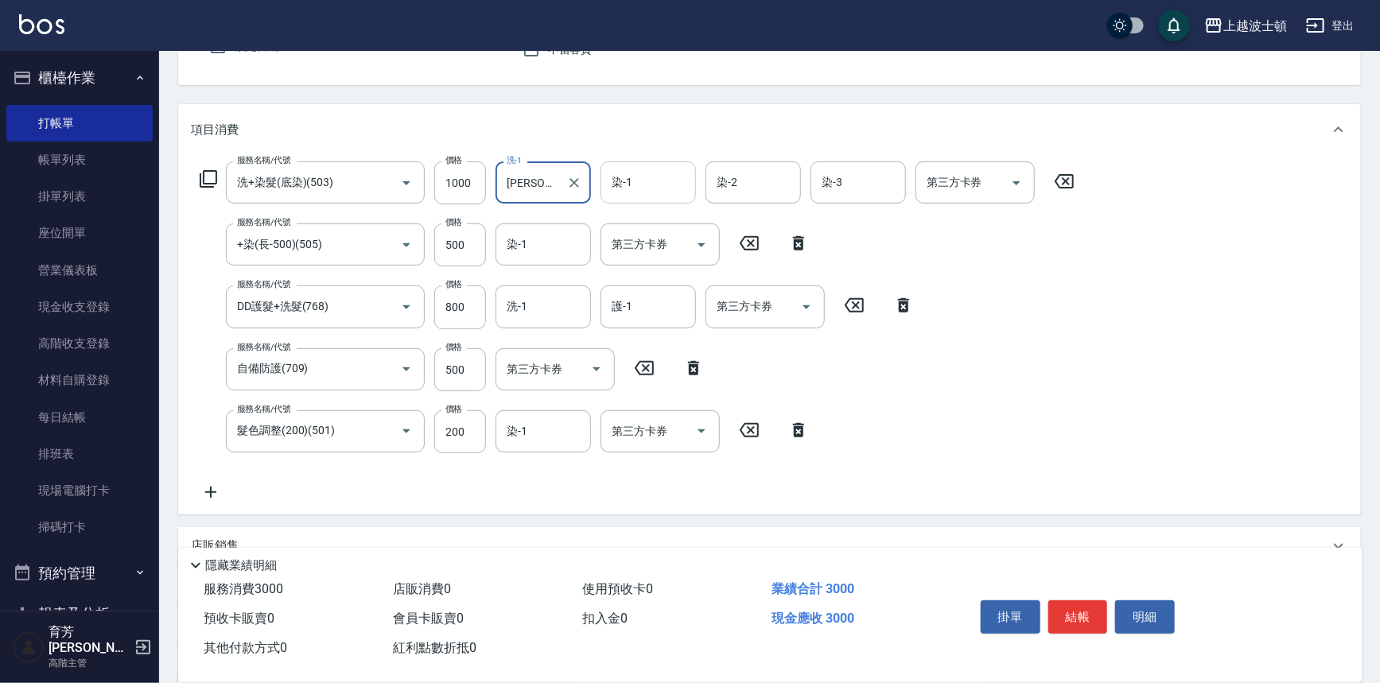
click at [643, 176] on input "染-1" at bounding box center [648, 183] width 81 height 28
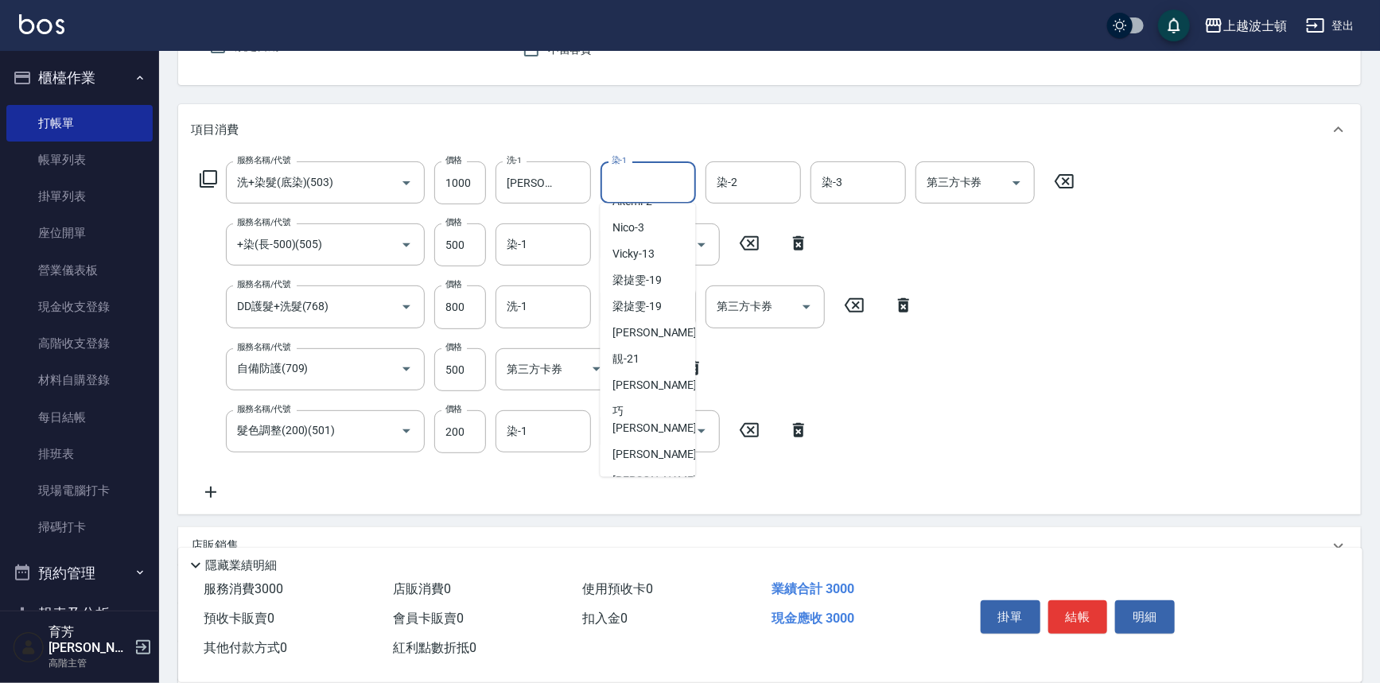
scroll to position [111, 0]
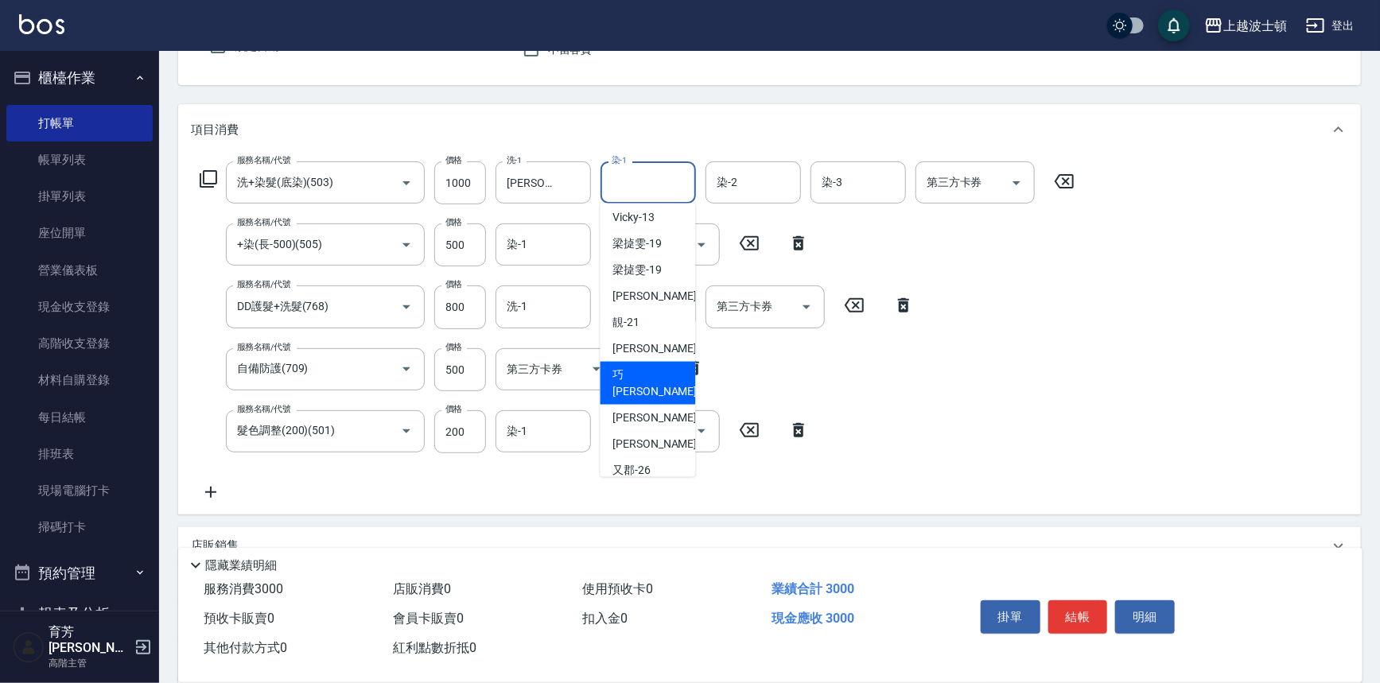
drag, startPoint x: 649, startPoint y: 377, endPoint x: 664, endPoint y: 331, distance: 48.3
click at [654, 362] on div "巧莉 -23" at bounding box center [648, 383] width 95 height 43
type input "[PERSON_NAME]-23"
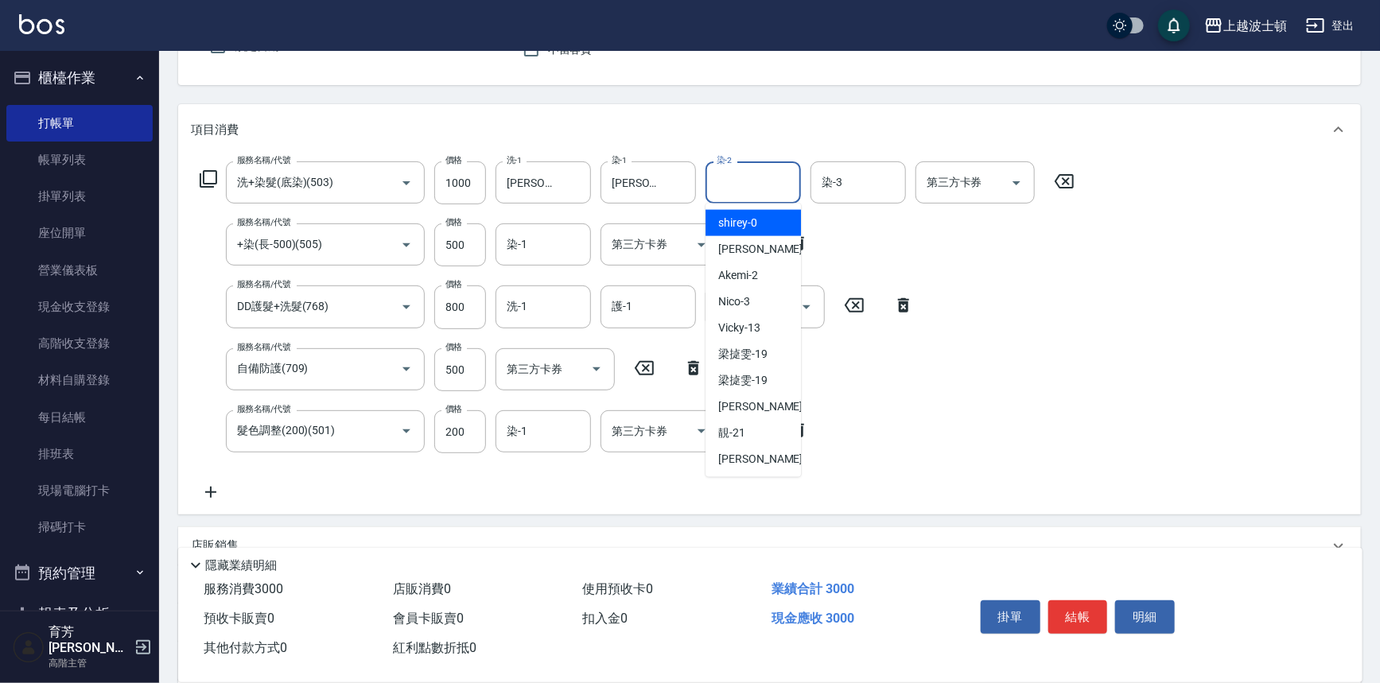
click at [740, 172] on input "染-2" at bounding box center [753, 183] width 81 height 28
click at [749, 247] on span "[PERSON_NAME] -1" at bounding box center [765, 249] width 94 height 17
type input "[PERSON_NAME]-1"
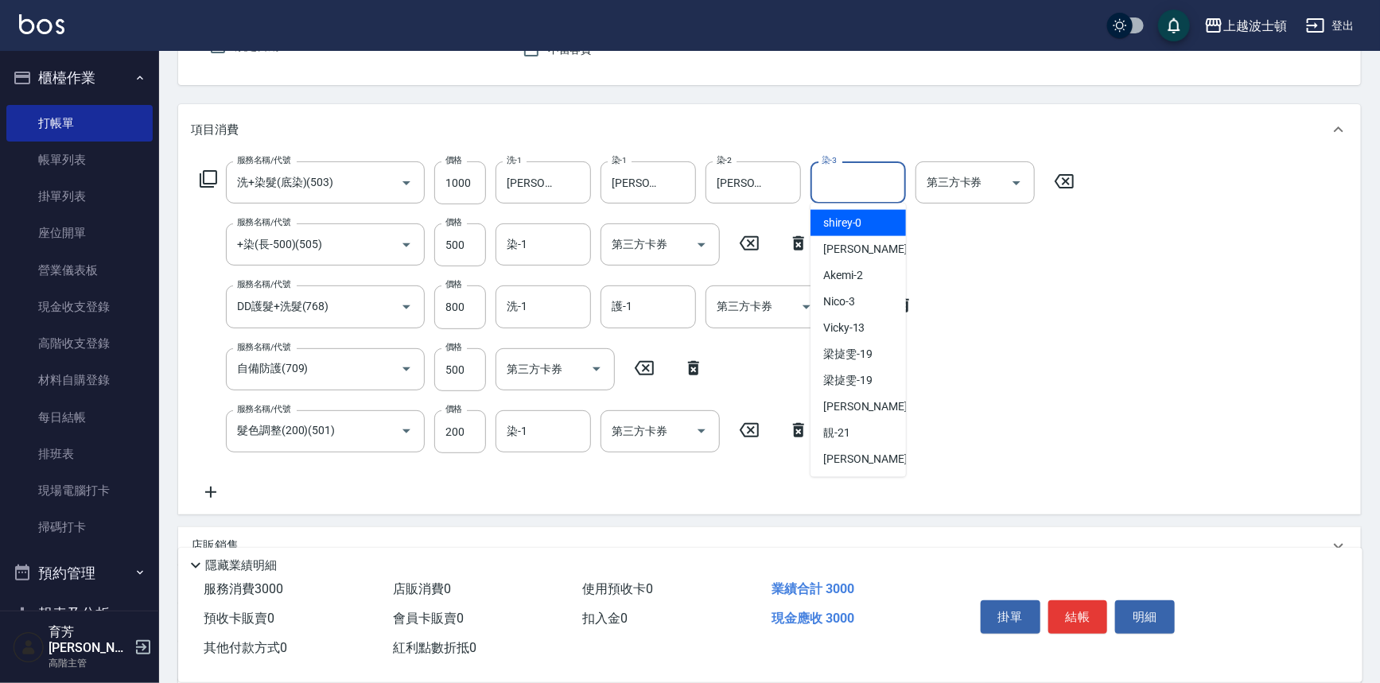
click at [828, 175] on input "染-3" at bounding box center [858, 183] width 81 height 28
click at [839, 247] on span "[PERSON_NAME] -1" at bounding box center [870, 249] width 94 height 17
type input "[PERSON_NAME]-1"
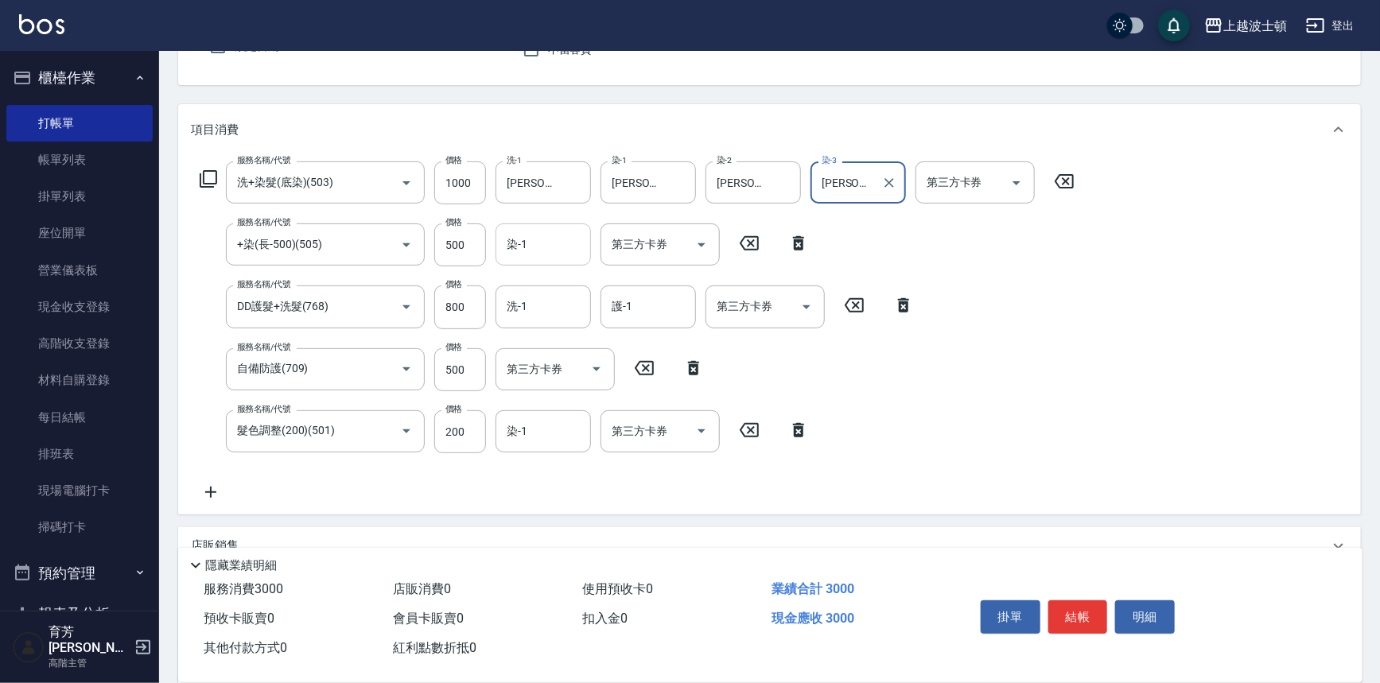
click at [522, 248] on div "染-1 染-1" at bounding box center [543, 245] width 95 height 42
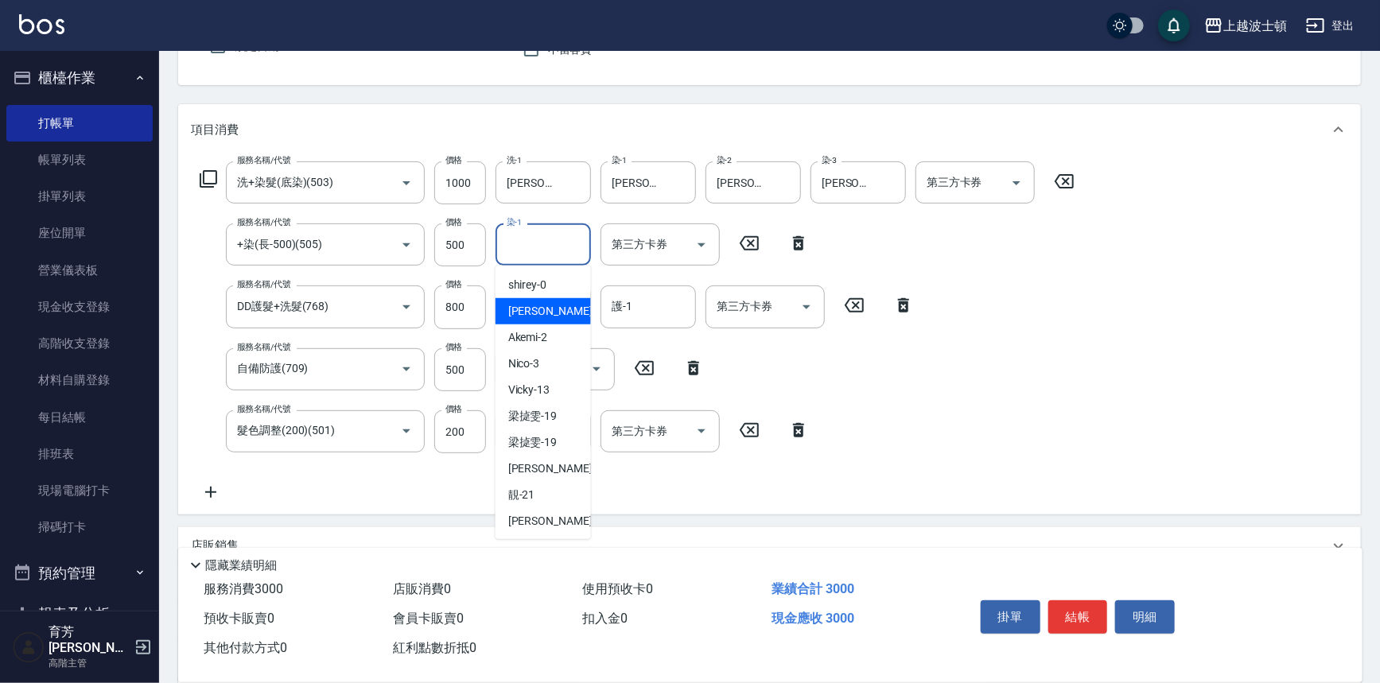
click at [525, 310] on span "[PERSON_NAME] -1" at bounding box center [555, 311] width 94 height 17
type input "[PERSON_NAME]-1"
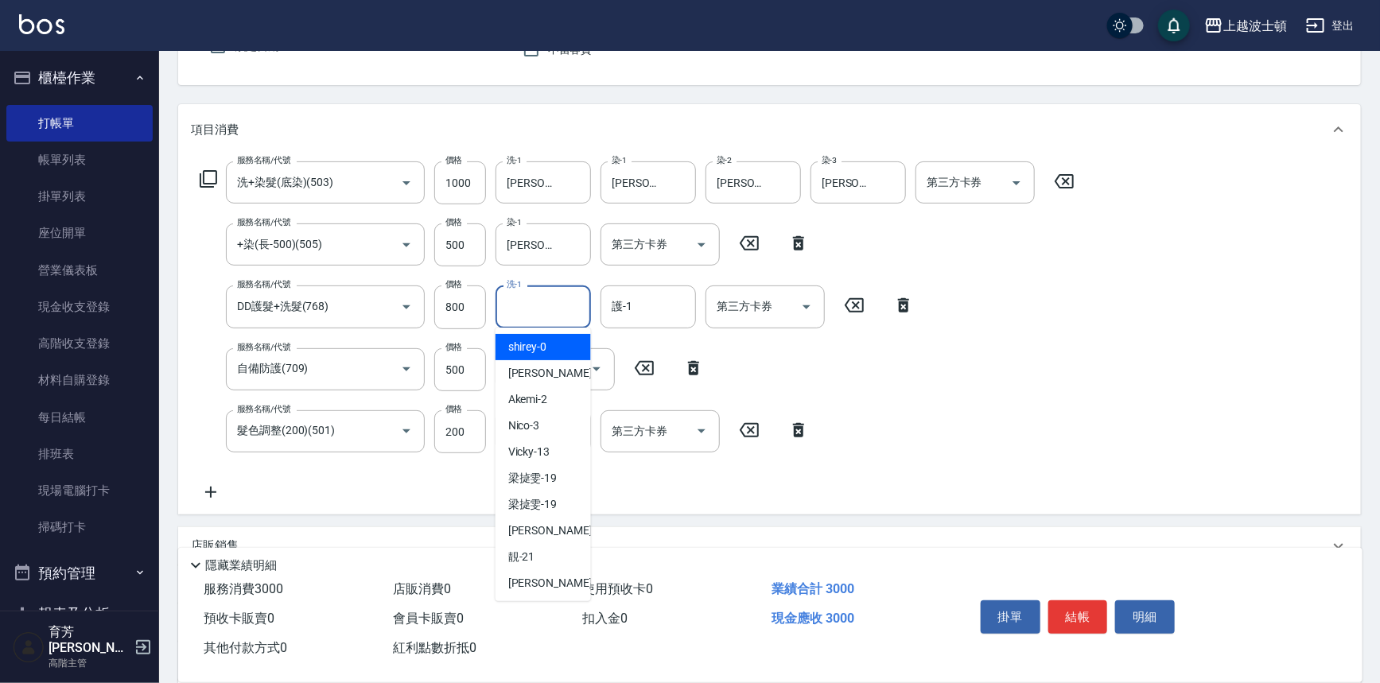
click at [526, 309] on input "洗-1" at bounding box center [543, 307] width 81 height 28
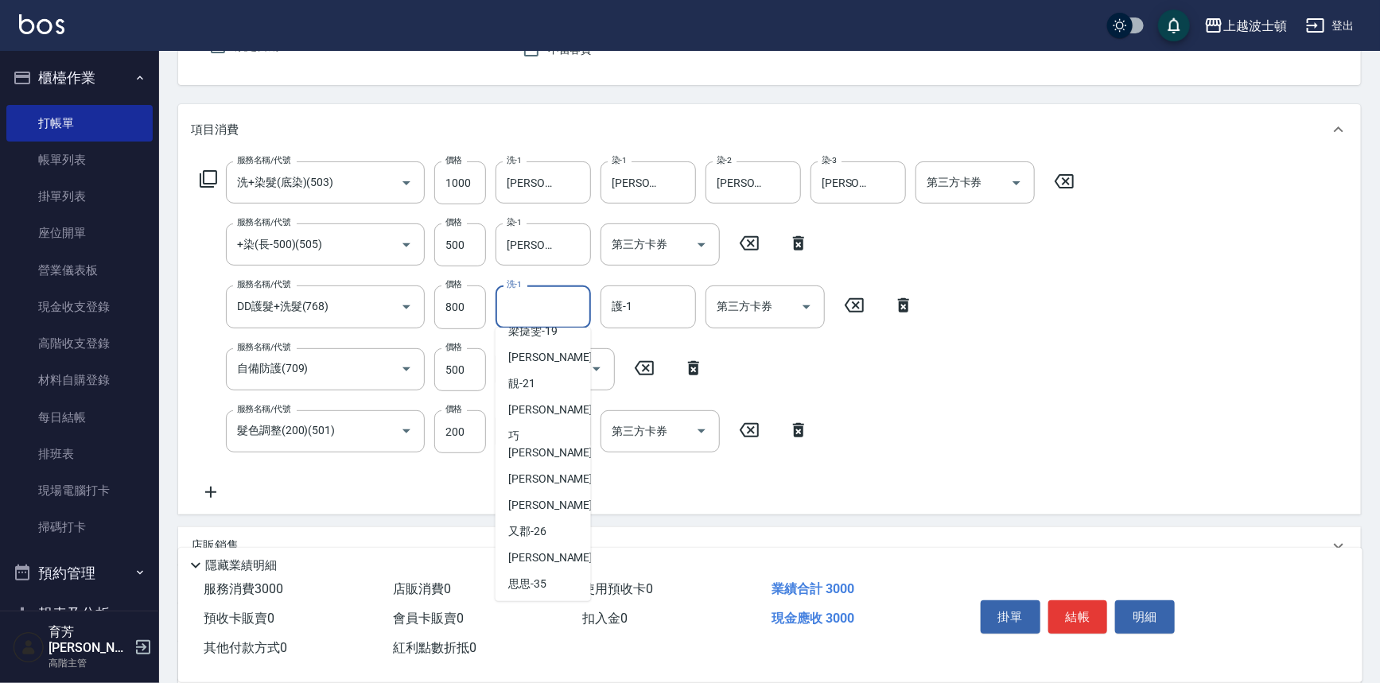
scroll to position [181, 0]
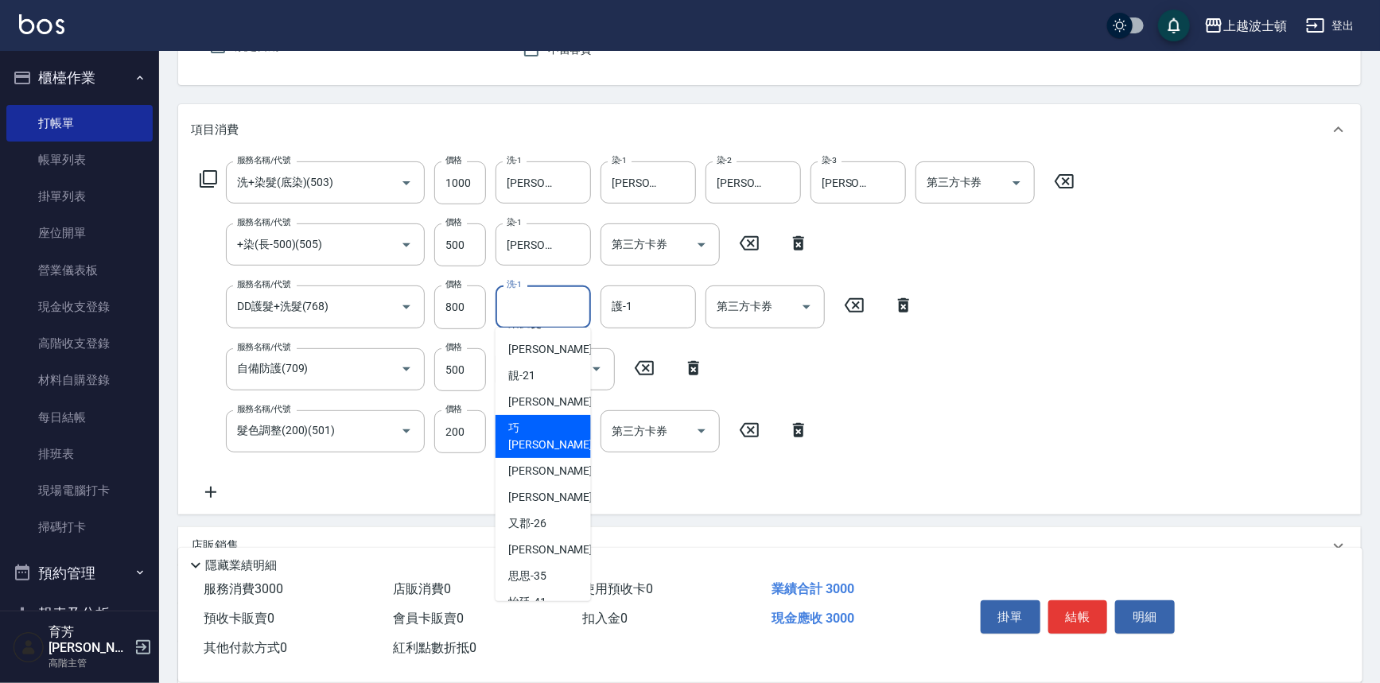
drag, startPoint x: 530, startPoint y: 427, endPoint x: 551, endPoint y: 391, distance: 41.8
click at [531, 426] on span "巧莉 -23" at bounding box center [558, 436] width 100 height 33
type input "[PERSON_NAME]-23"
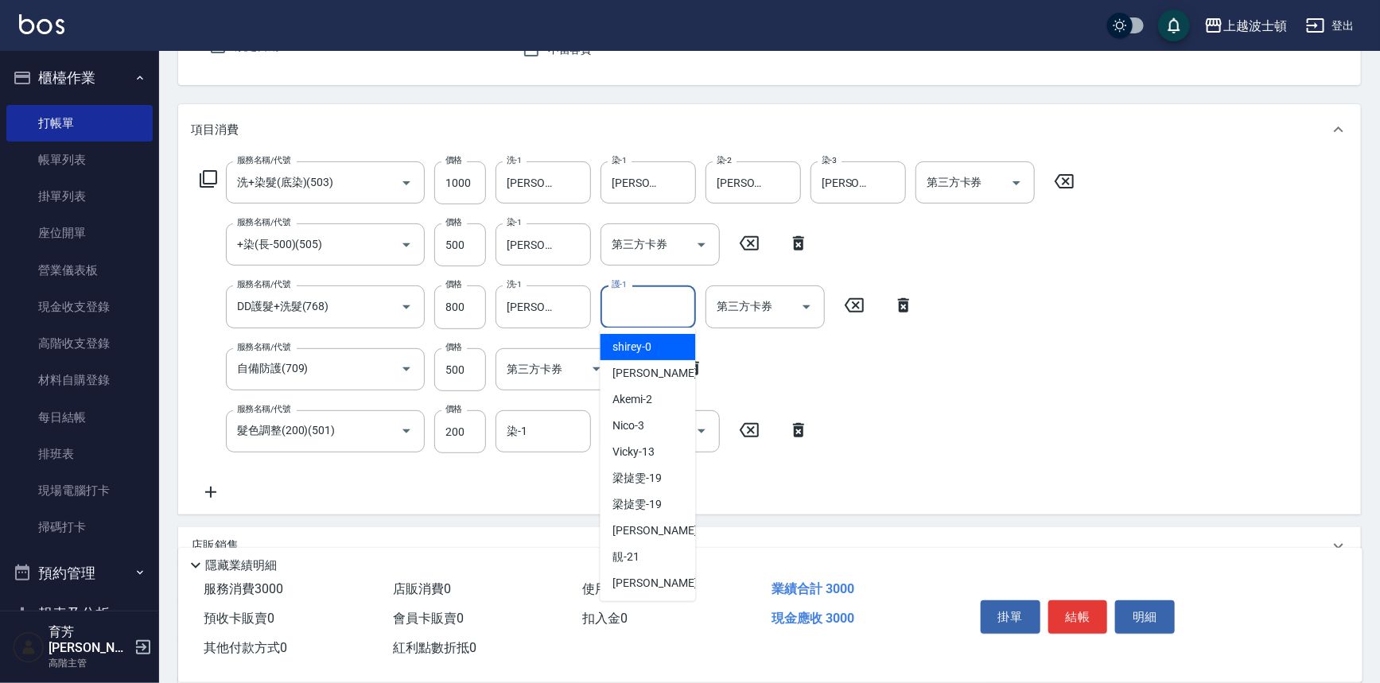
click at [618, 310] on input "護-1" at bounding box center [648, 307] width 81 height 28
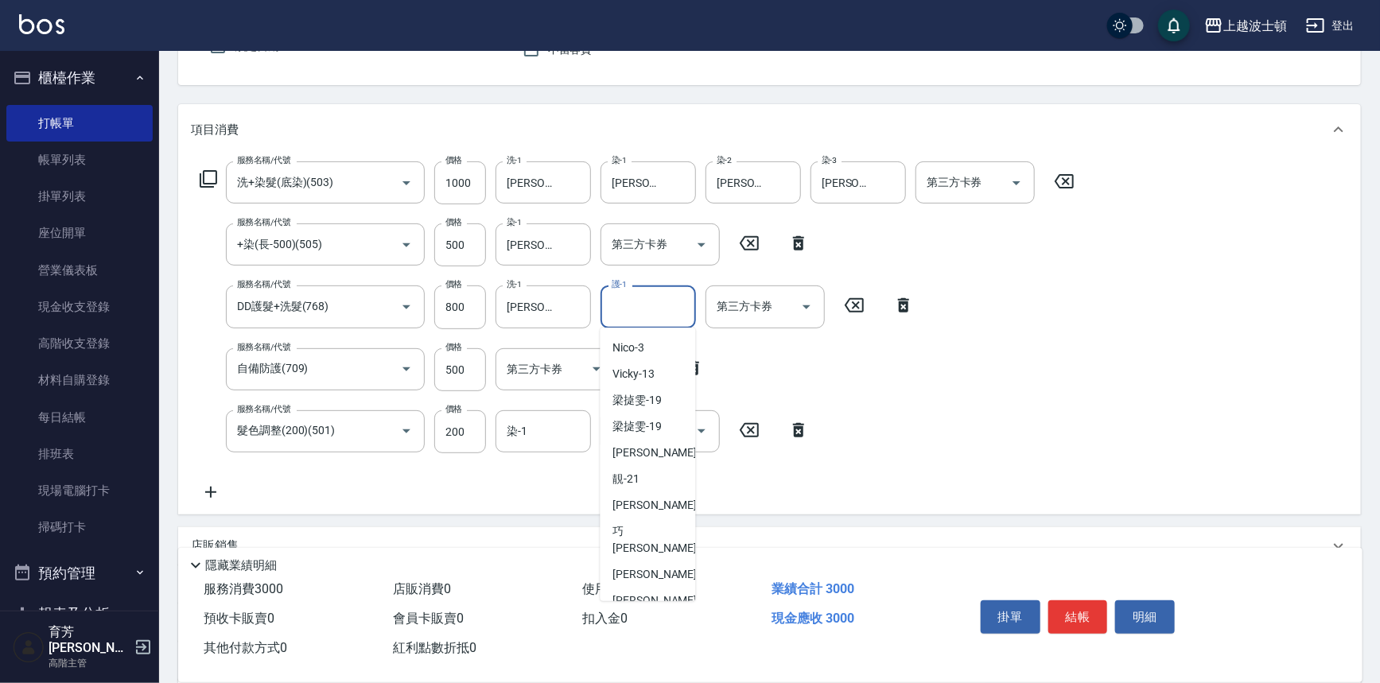
scroll to position [146, 0]
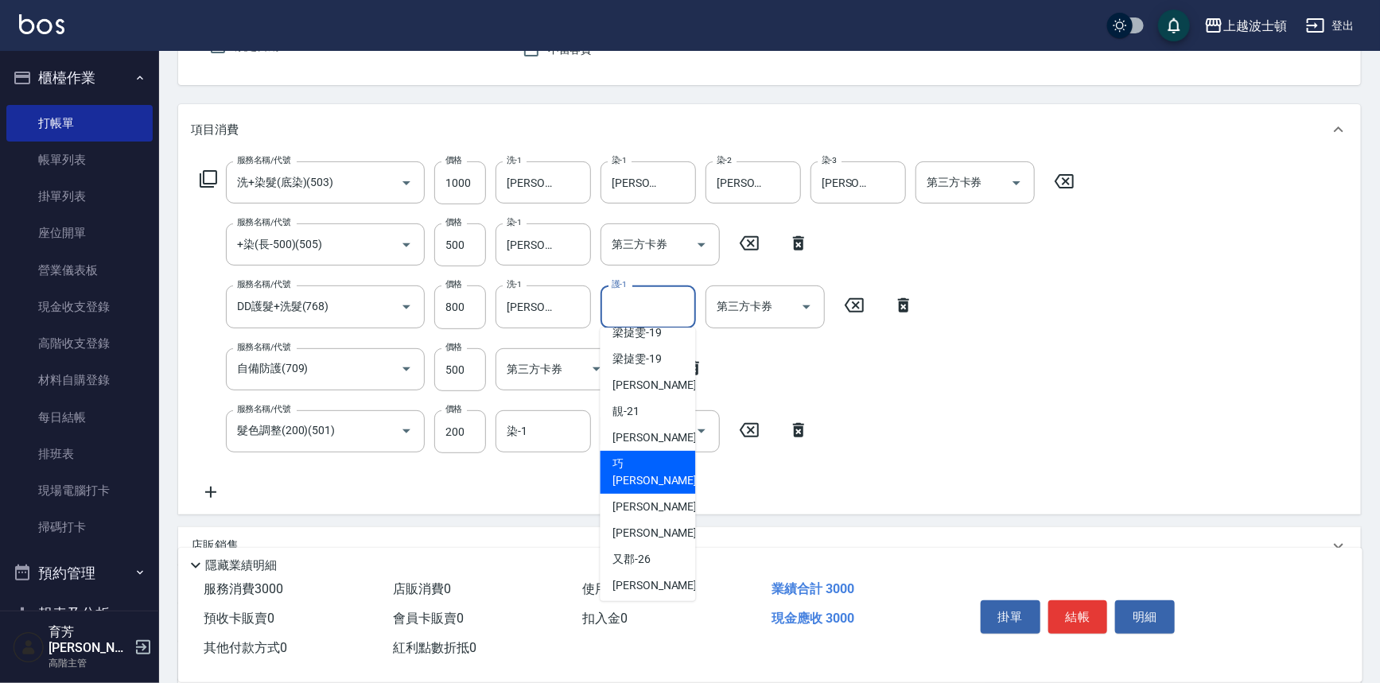
click at [626, 469] on span "巧莉 -23" at bounding box center [663, 472] width 100 height 33
type input "[PERSON_NAME]-23"
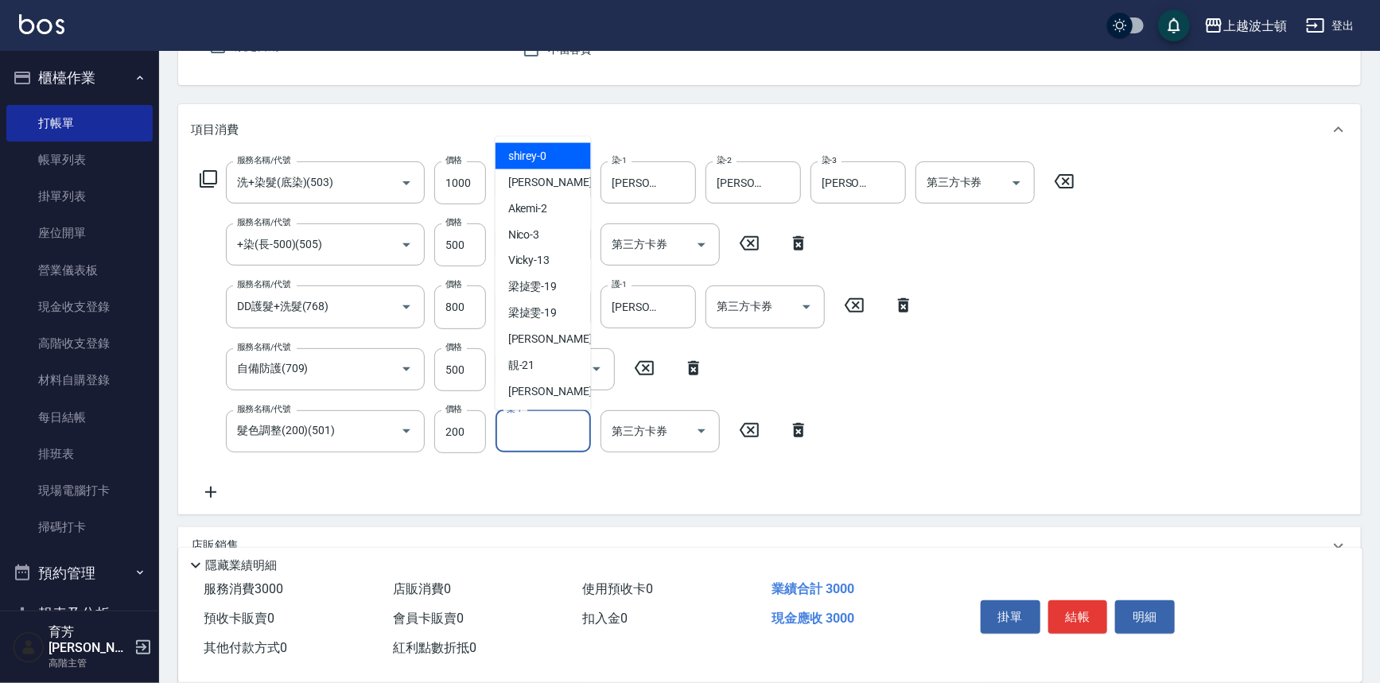
drag, startPoint x: 514, startPoint y: 433, endPoint x: 529, endPoint y: 315, distance: 118.7
click at [514, 430] on input "染-1" at bounding box center [543, 432] width 81 height 28
click at [563, 185] on div "[PERSON_NAME] -1" at bounding box center [543, 182] width 95 height 26
type input "[PERSON_NAME]-1"
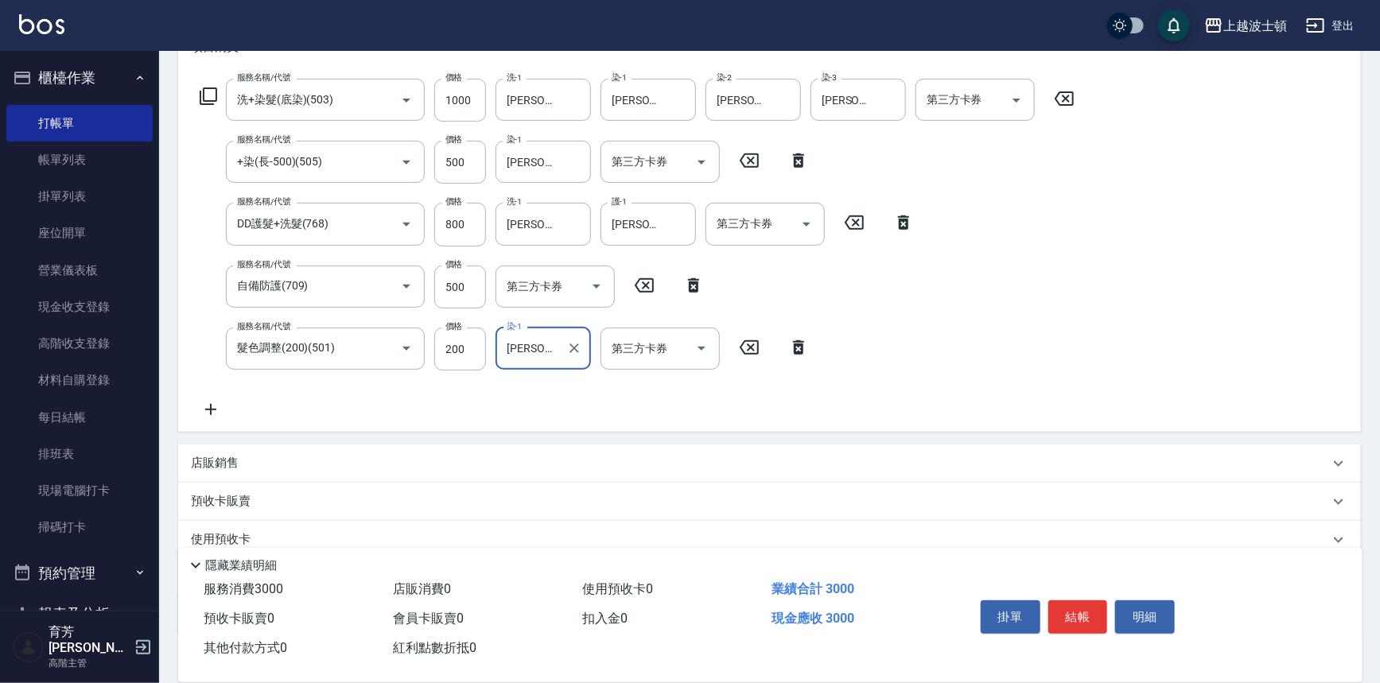
scroll to position [341, 0]
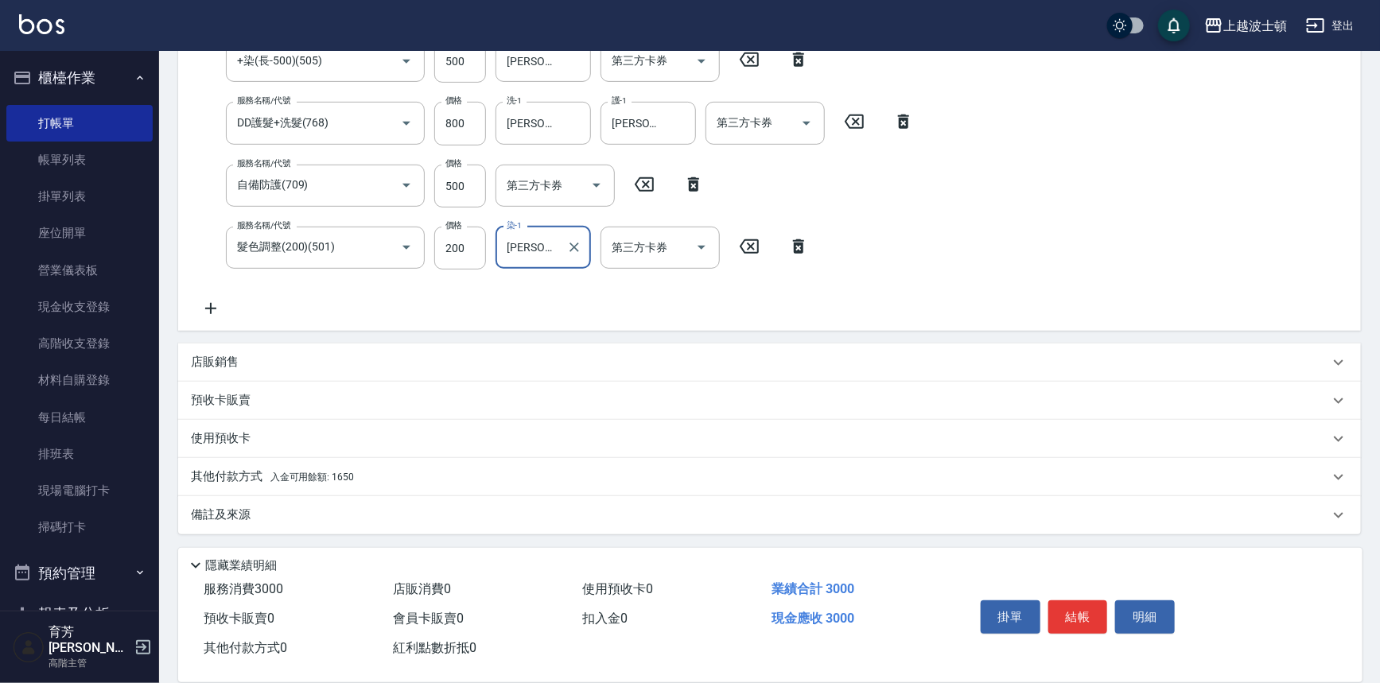
click at [336, 475] on span "入金可用餘額: 1650" at bounding box center [313, 477] width 84 height 11
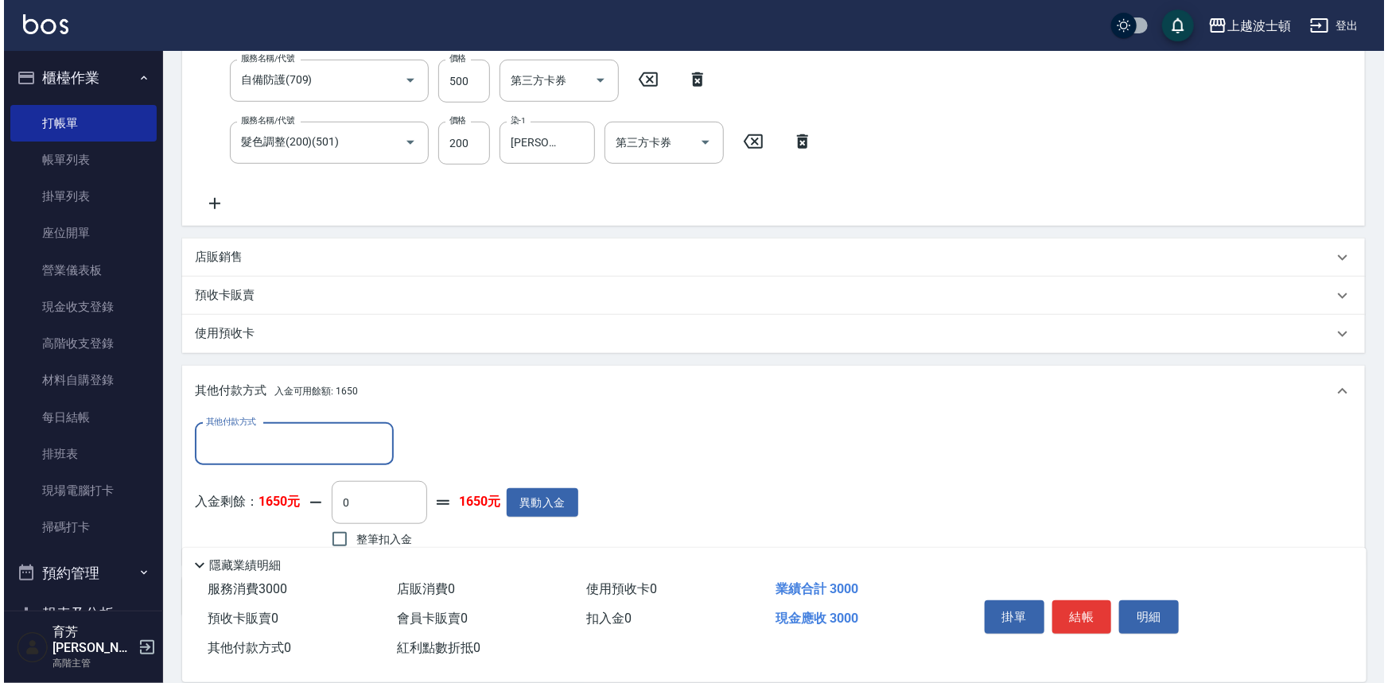
scroll to position [528, 0]
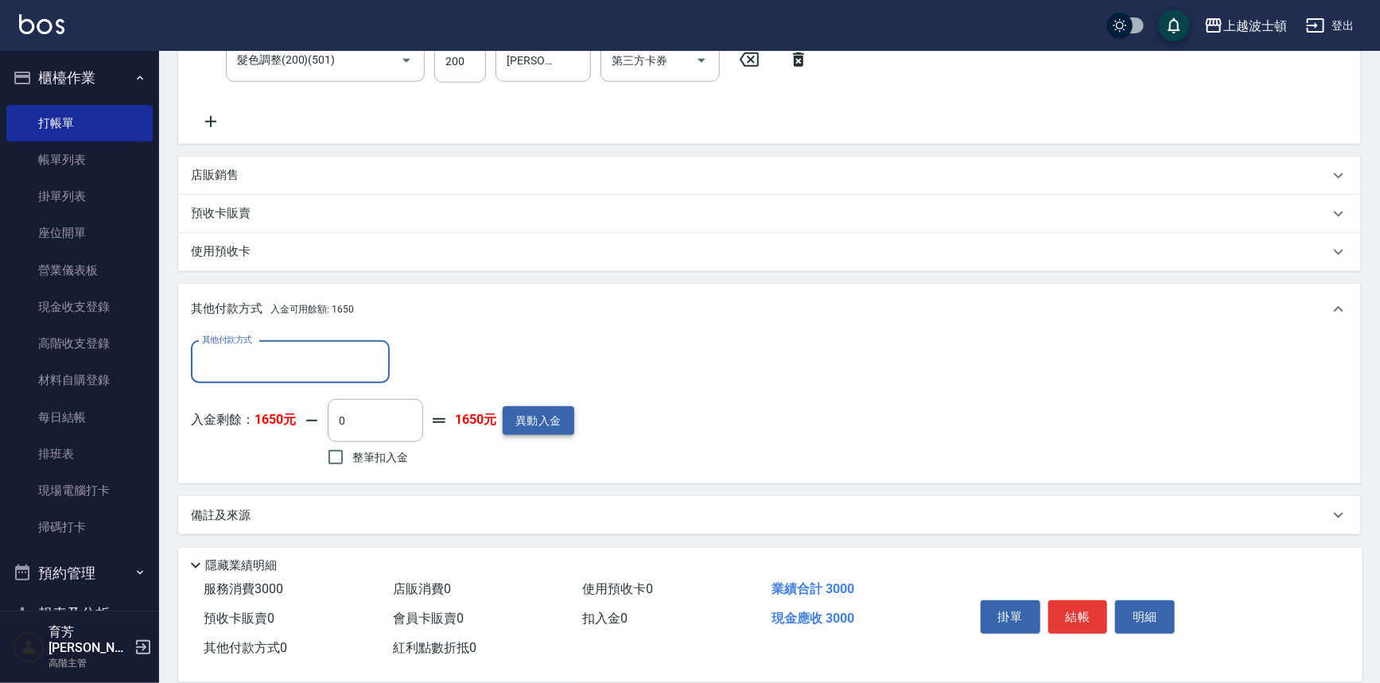
click at [556, 420] on button "異動入金" at bounding box center [539, 421] width 72 height 29
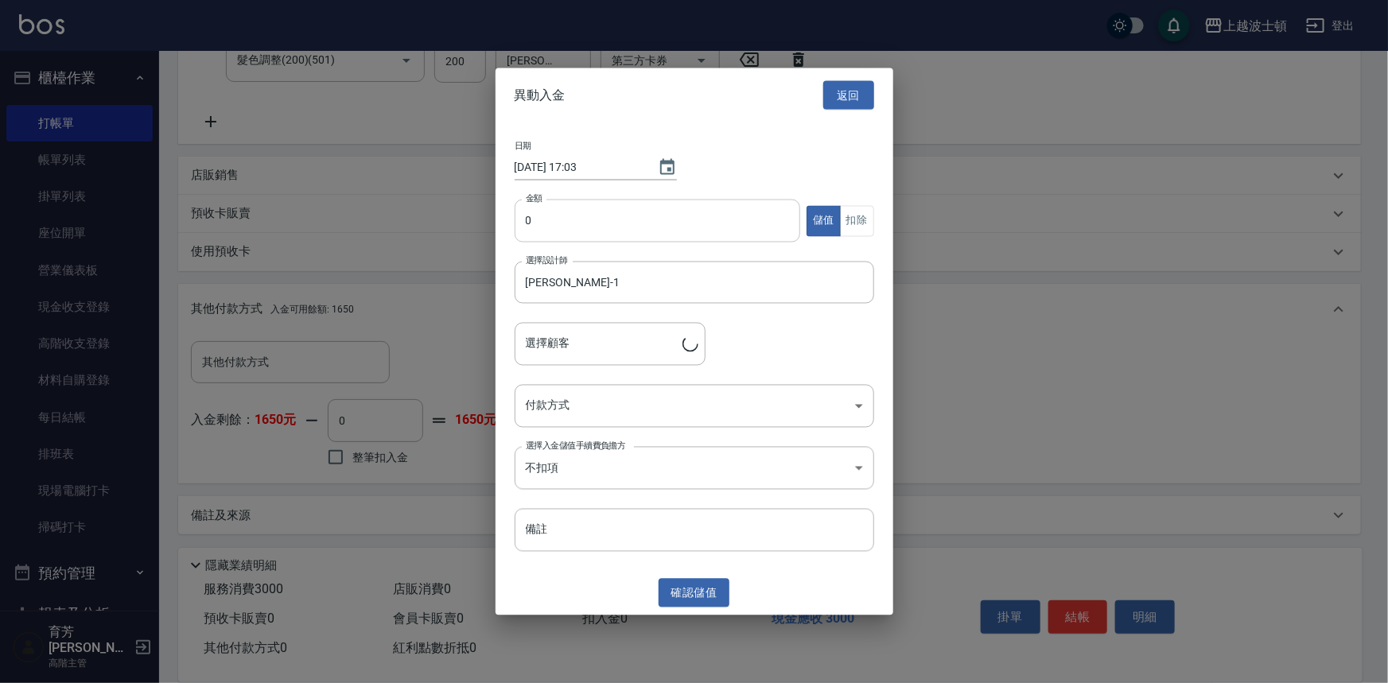
type input "[PERSON_NAME]/0955148863/1755"
click at [520, 220] on input "0" at bounding box center [658, 221] width 286 height 43
type input "3000"
click at [555, 417] on body "上越波士頓 登出 櫃檯作業 打帳單 帳單列表 掛單列表 座位開單 營業儀表板 現金收支登錄 高階收支登錄 材料自購登錄 每日結帳 排班表 現場電腦打卡 掃碼打…" at bounding box center [694, 78] width 1388 height 1212
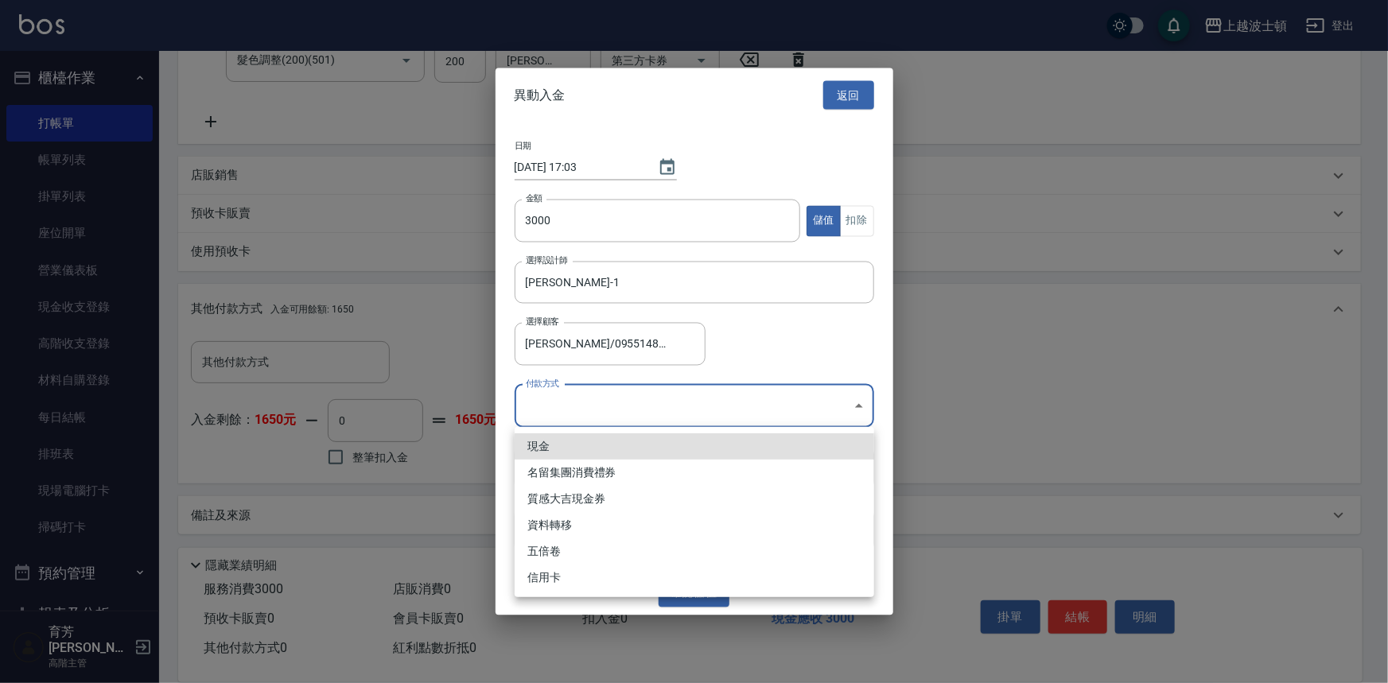
click at [547, 443] on li "現金" at bounding box center [695, 447] width 360 height 26
type input "現金"
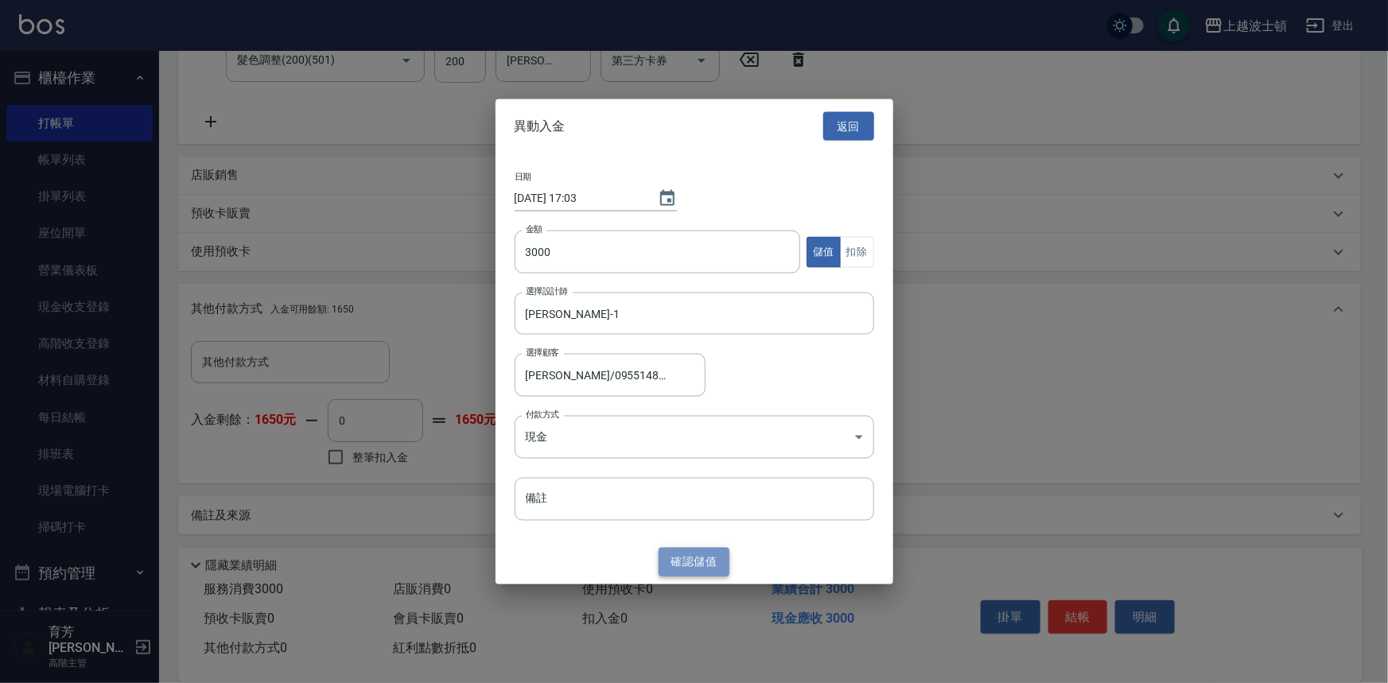
click at [683, 566] on button "確認 儲值" at bounding box center [695, 561] width 72 height 29
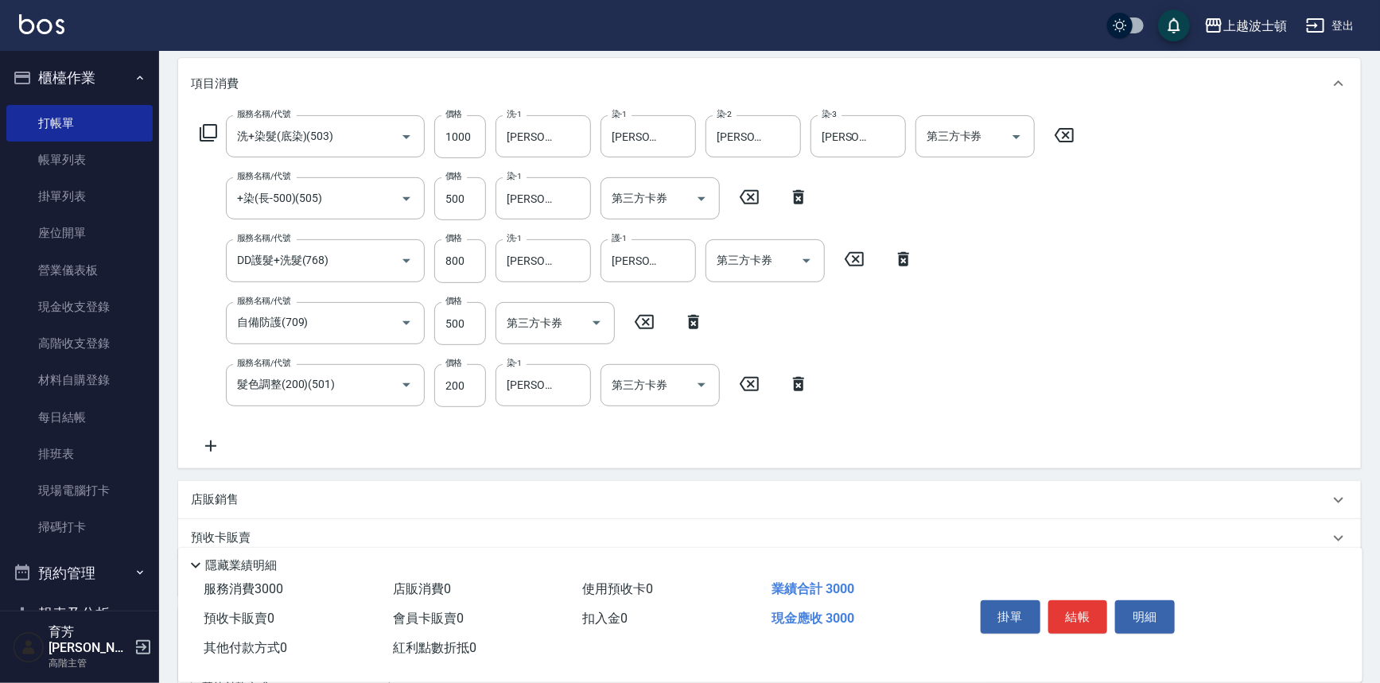
scroll to position [204, 0]
click at [1079, 614] on button "結帳" at bounding box center [1079, 617] width 60 height 33
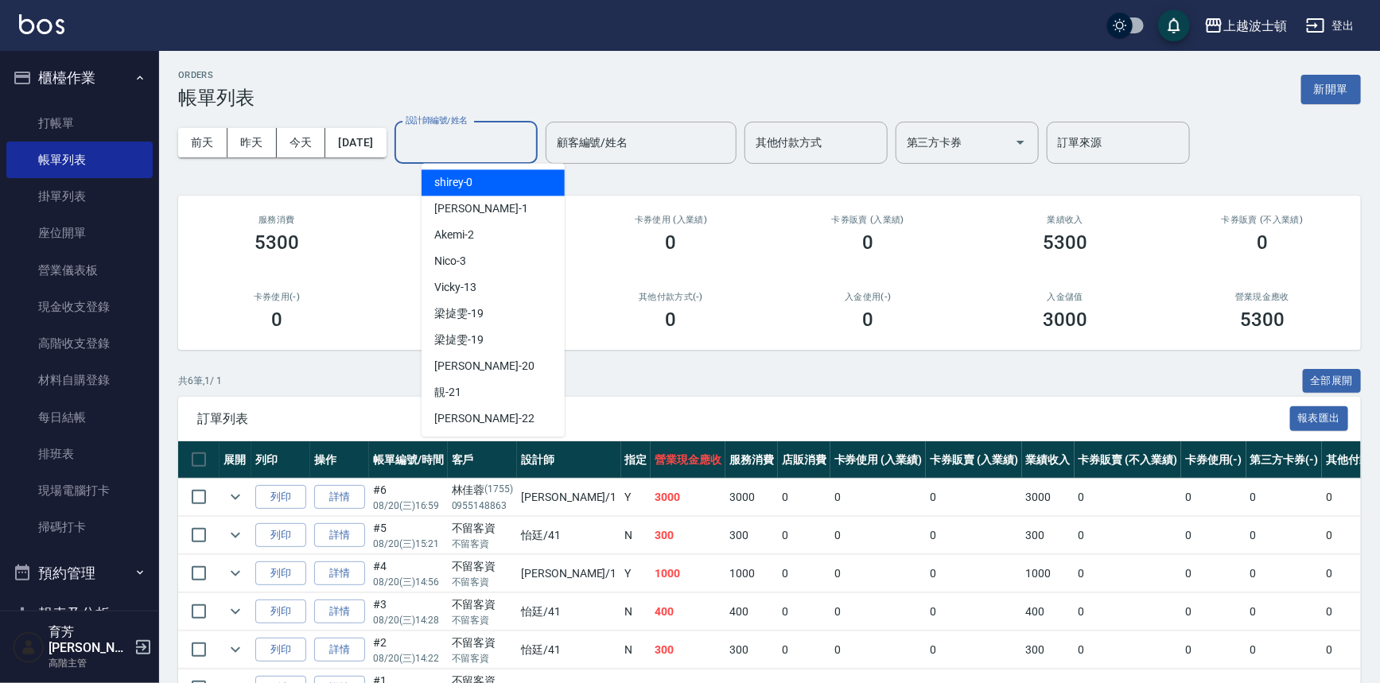
drag, startPoint x: 450, startPoint y: 141, endPoint x: 448, endPoint y: 185, distance: 44.6
click at [449, 142] on input "設計師編號/姓名" at bounding box center [466, 143] width 129 height 28
click at [446, 198] on div "[PERSON_NAME] -1" at bounding box center [493, 209] width 143 height 26
type input "[PERSON_NAME]-1"
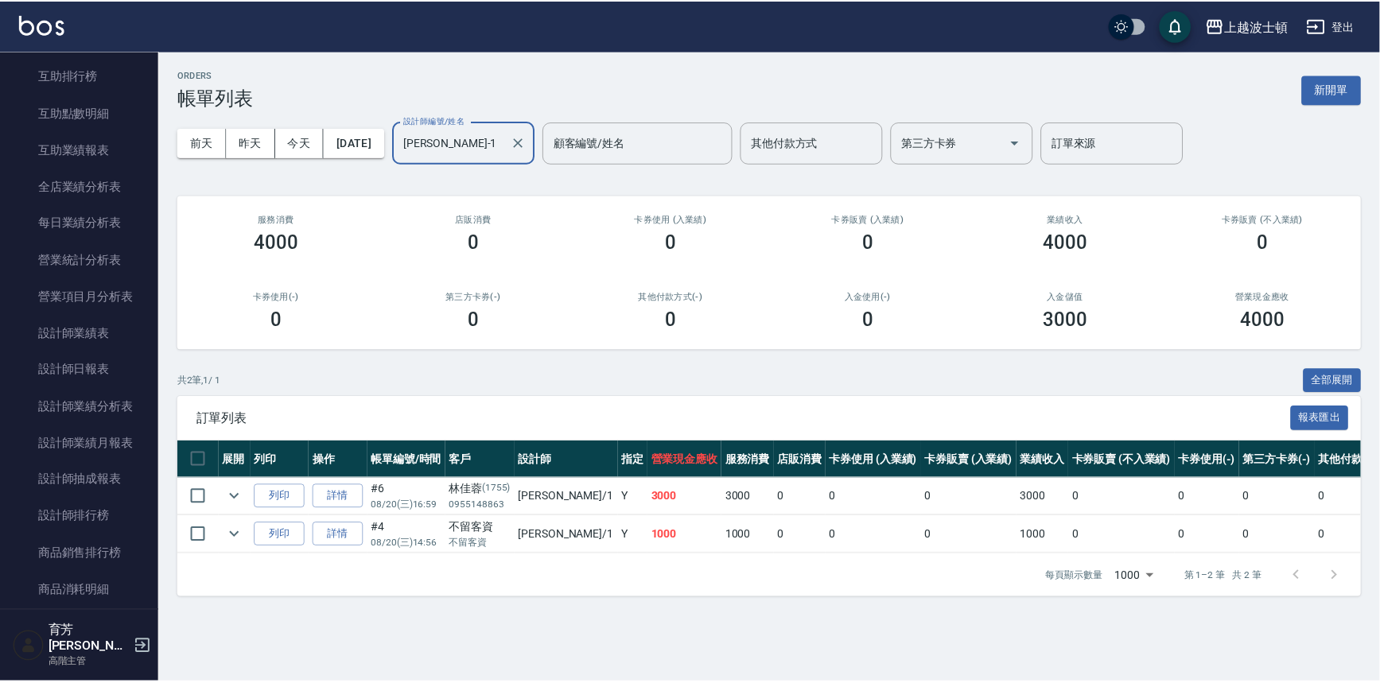
scroll to position [844, 0]
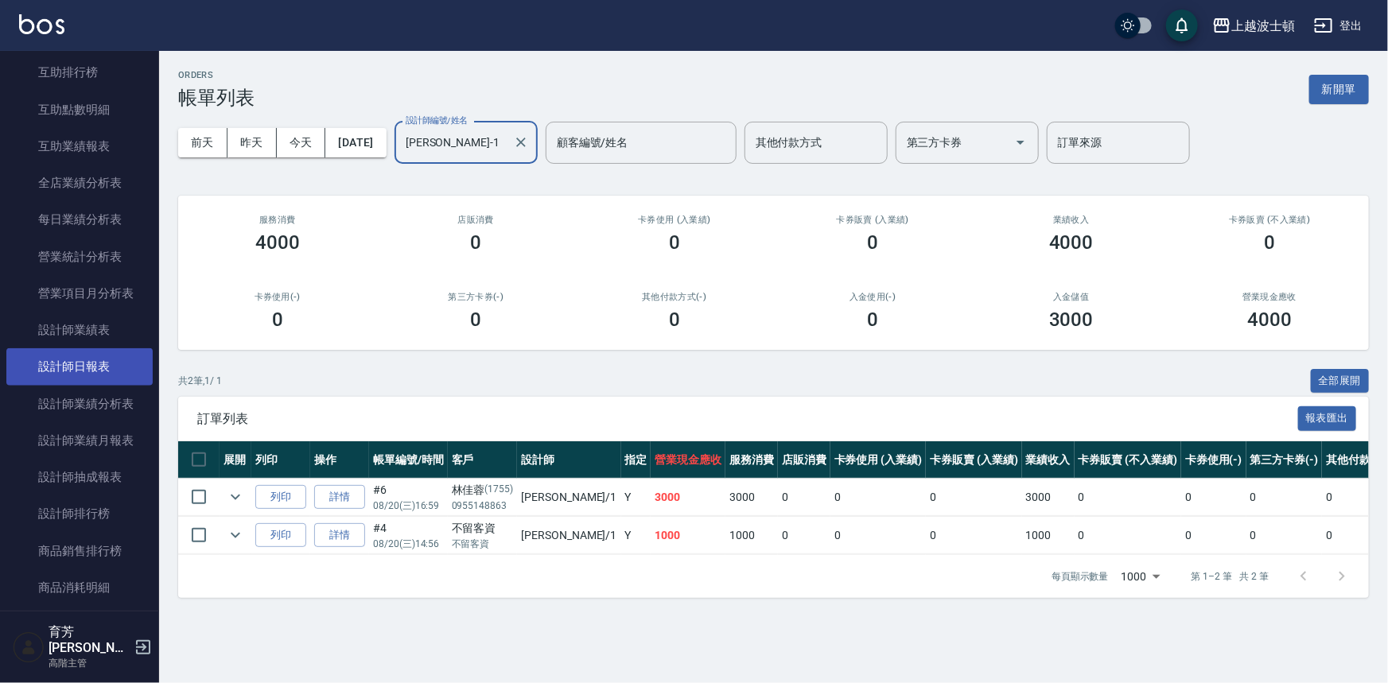
click at [84, 356] on link "設計師日報表" at bounding box center [79, 366] width 146 height 37
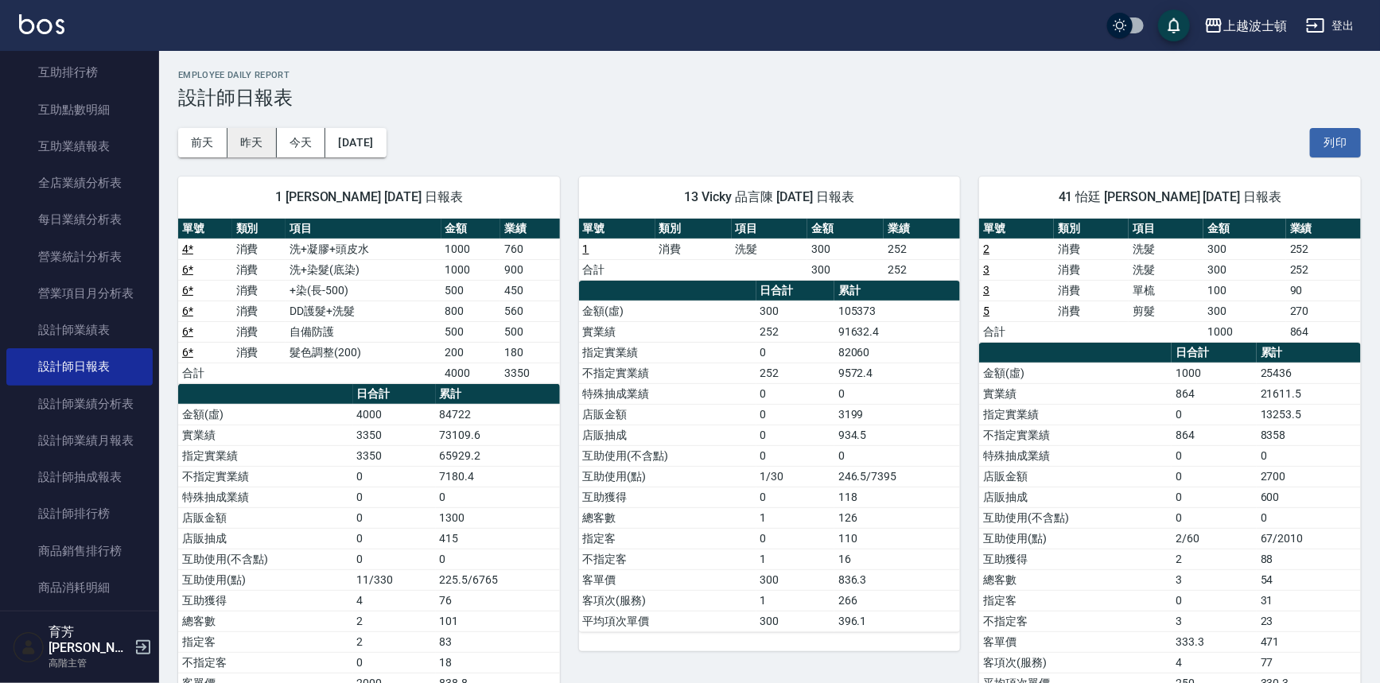
click at [250, 144] on button "昨天" at bounding box center [252, 142] width 49 height 29
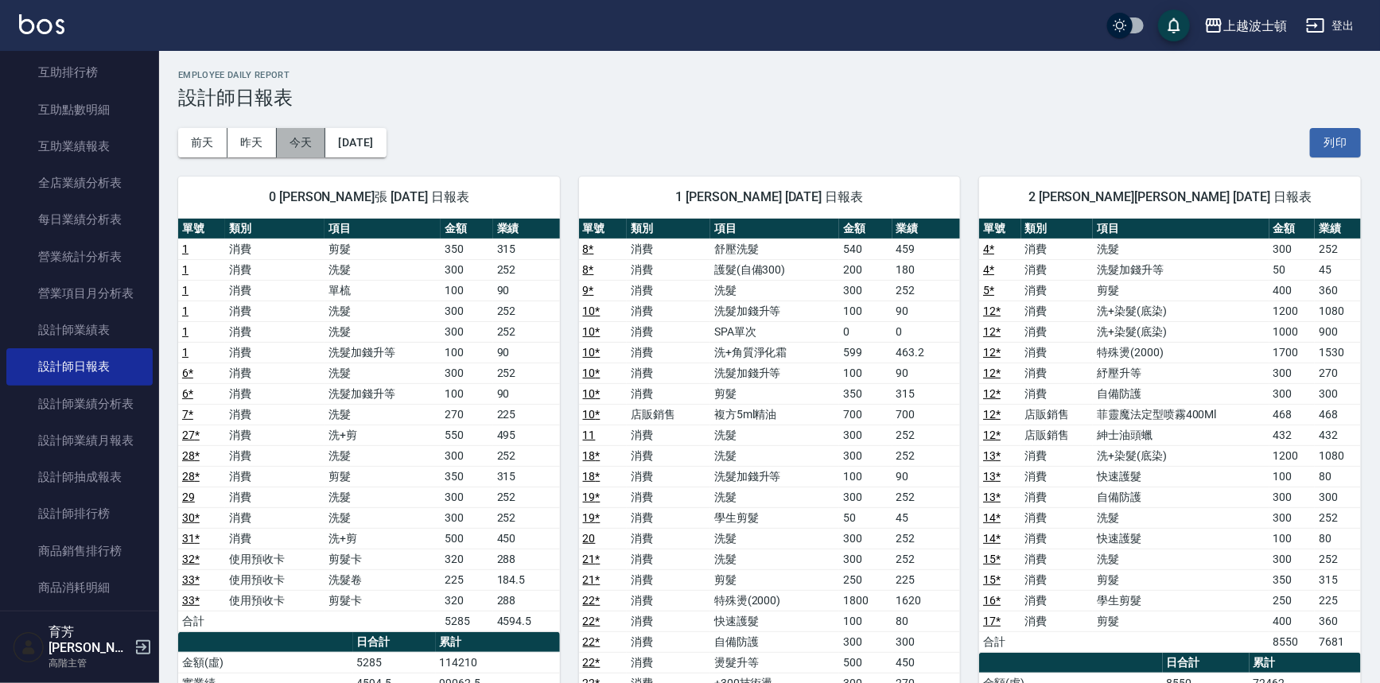
click at [293, 142] on button "今天" at bounding box center [301, 142] width 49 height 29
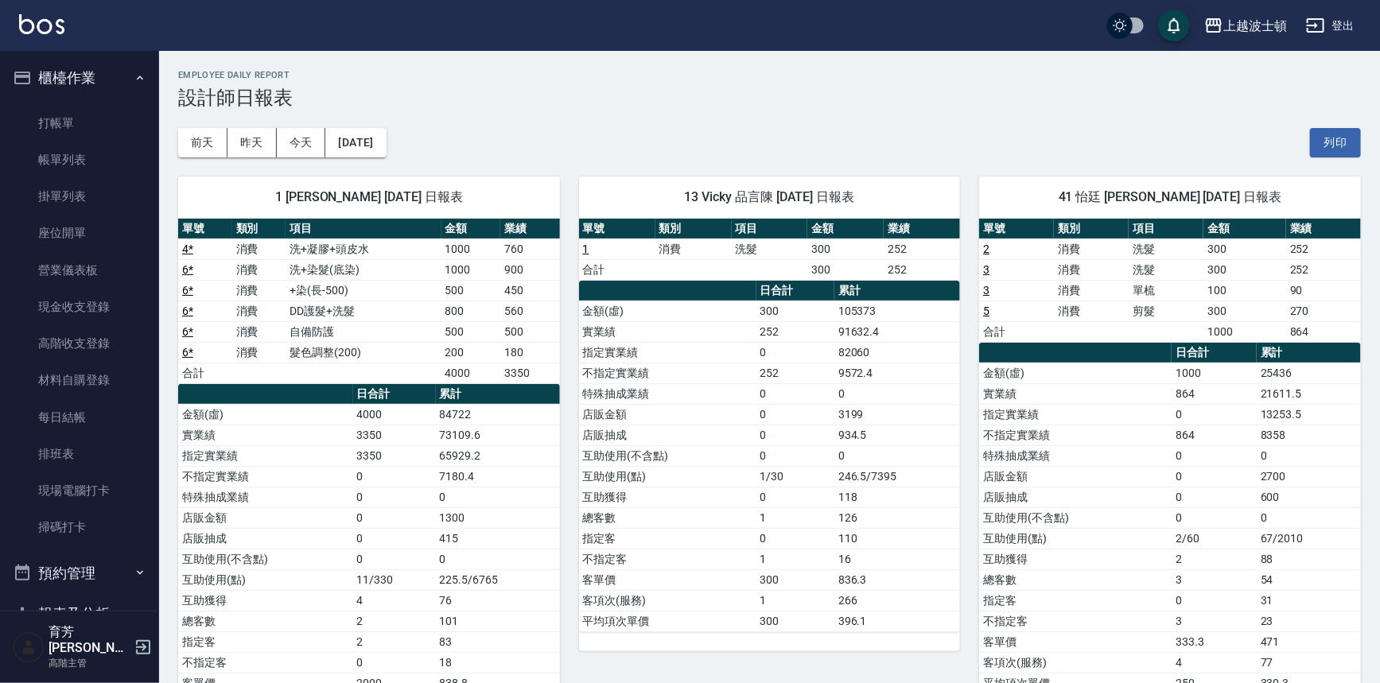
click at [561, 99] on h3 "設計師日報表" at bounding box center [769, 98] width 1183 height 22
click at [35, 103] on ul "打帳單 帳單列表 掛單列表 座位開單 營業儀表板 現金收支登錄 高階收支登錄 材料自購登錄 每日結帳 排班表 現場電腦打卡 掃碼打卡" at bounding box center [79, 326] width 146 height 454
click at [38, 105] on link "打帳單" at bounding box center [79, 123] width 146 height 37
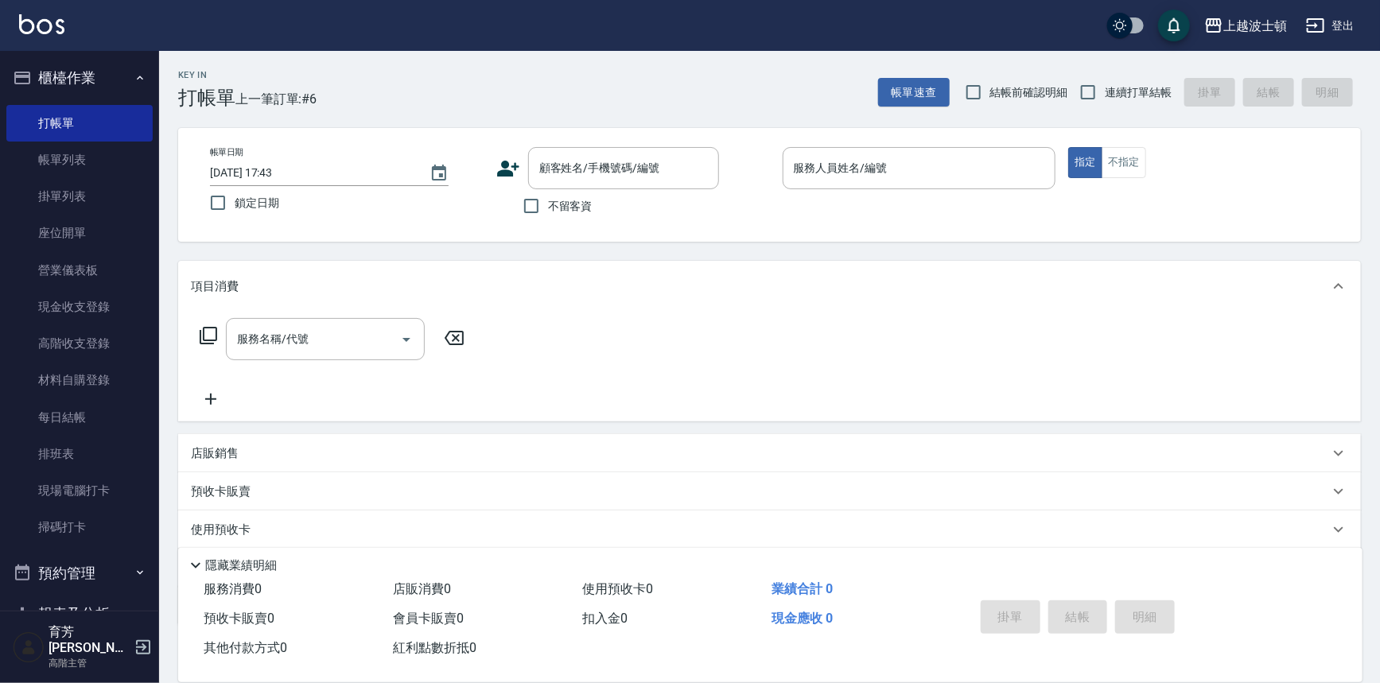
click at [561, 221] on label "不留客資" at bounding box center [554, 205] width 78 height 33
click at [548, 221] on input "不留客資" at bounding box center [531, 205] width 33 height 33
checkbox input "true"
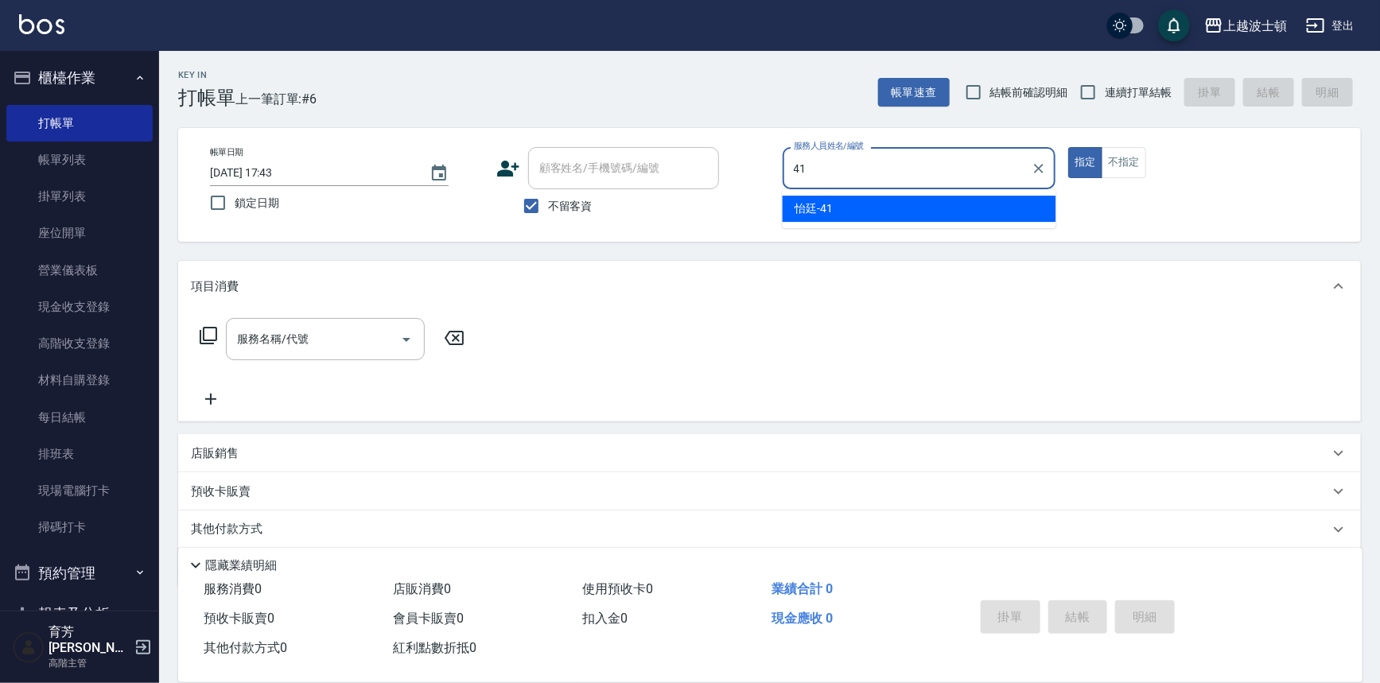
type input "怡廷-41"
type button "true"
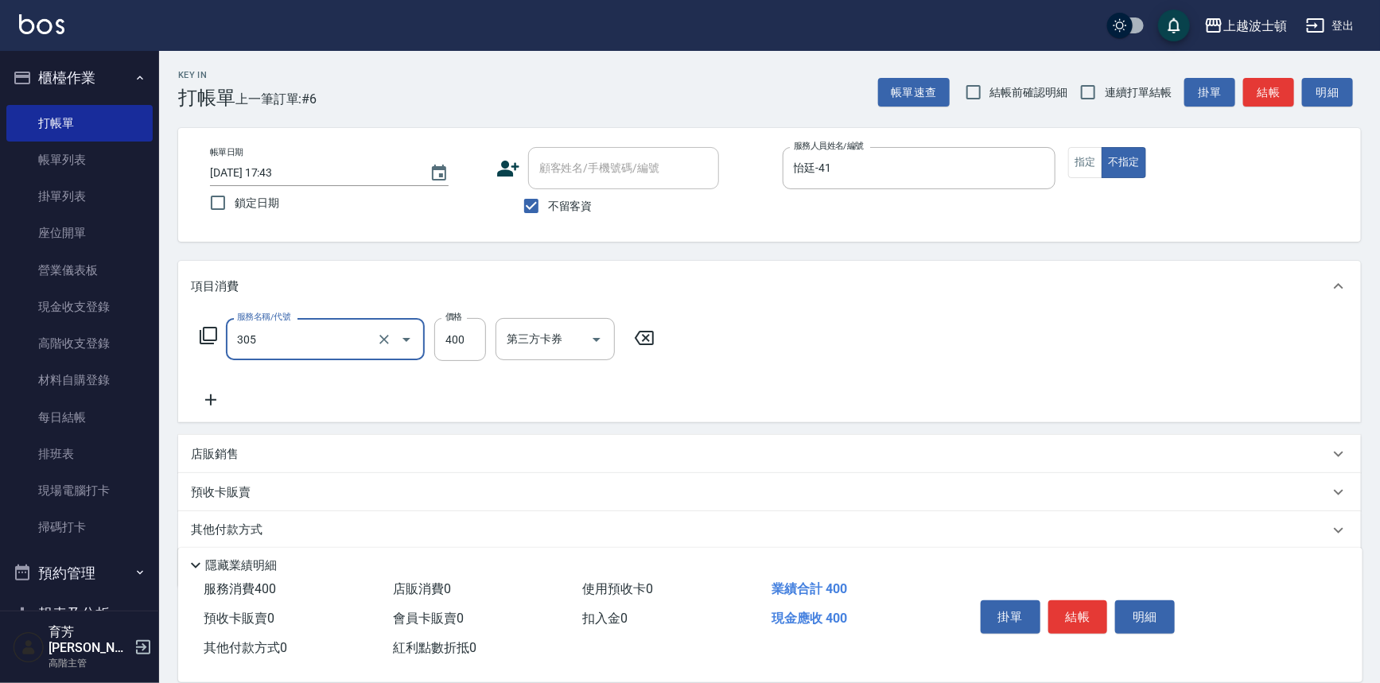
type input "剪髮(305)"
type input "100"
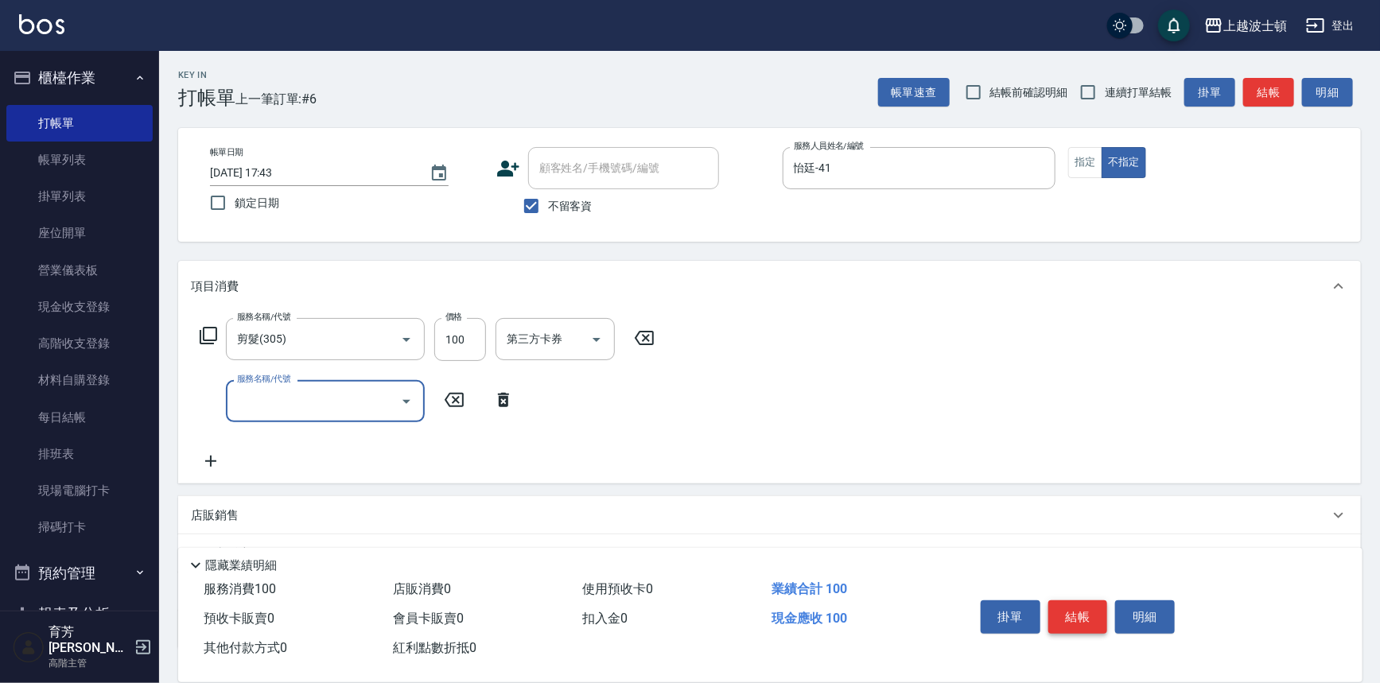
click at [1080, 617] on button "結帳" at bounding box center [1079, 617] width 60 height 33
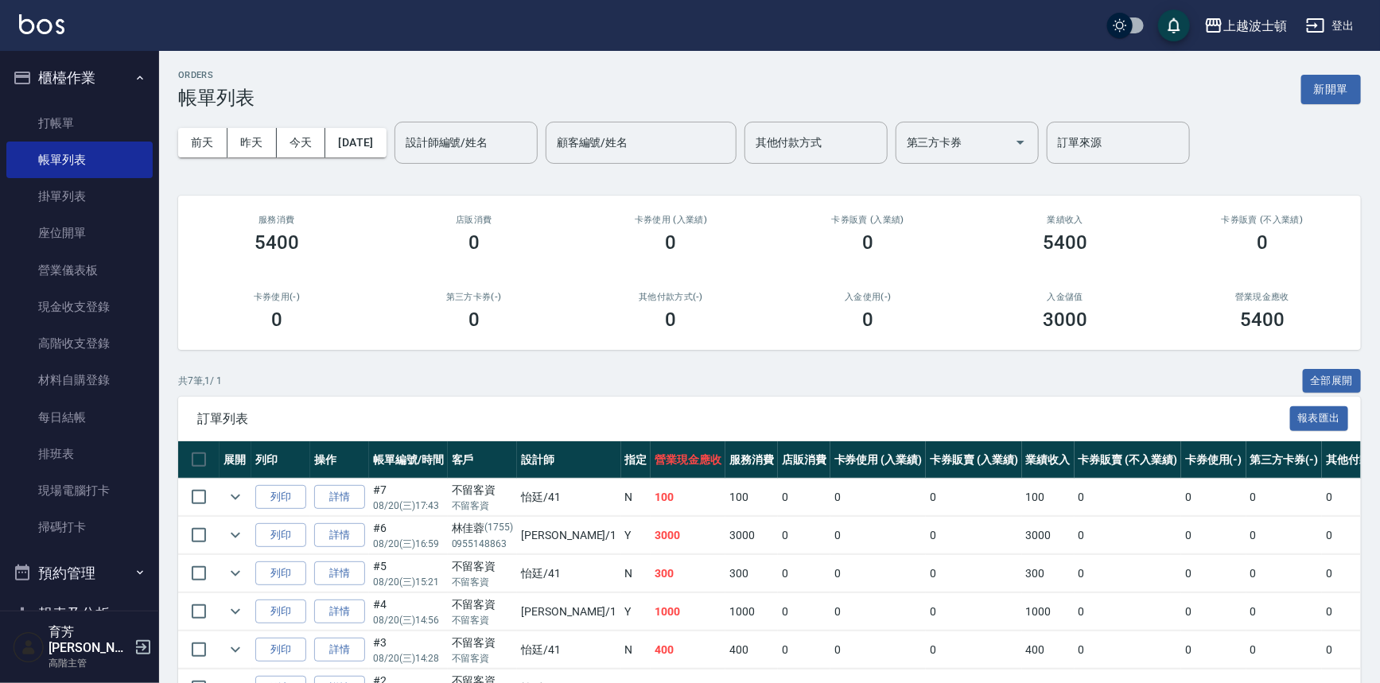
scroll to position [134, 0]
